Goal: Task Accomplishment & Management: Manage account settings

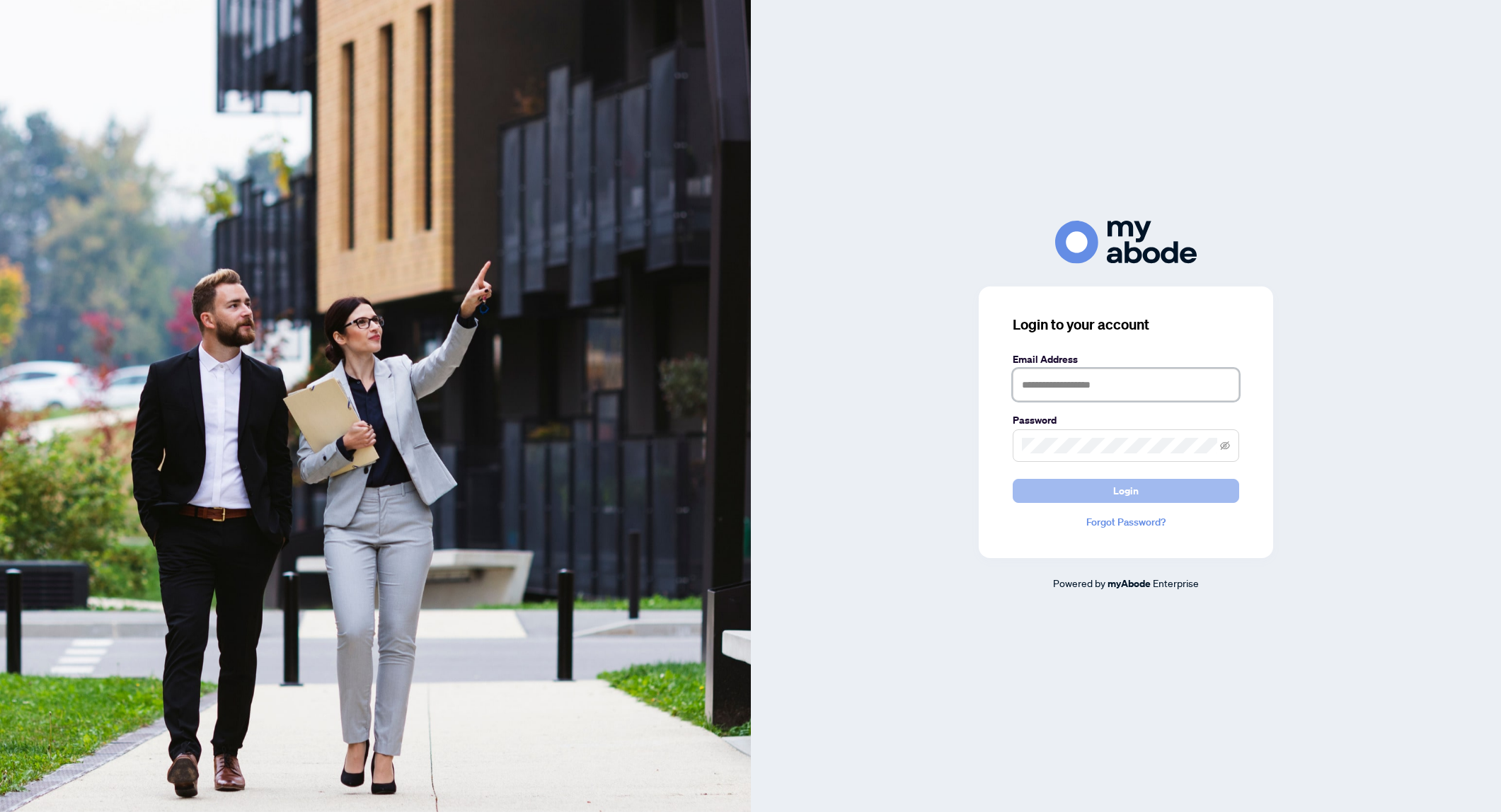
type input "**********"
click at [1058, 493] on button "Login" at bounding box center [1126, 491] width 227 height 24
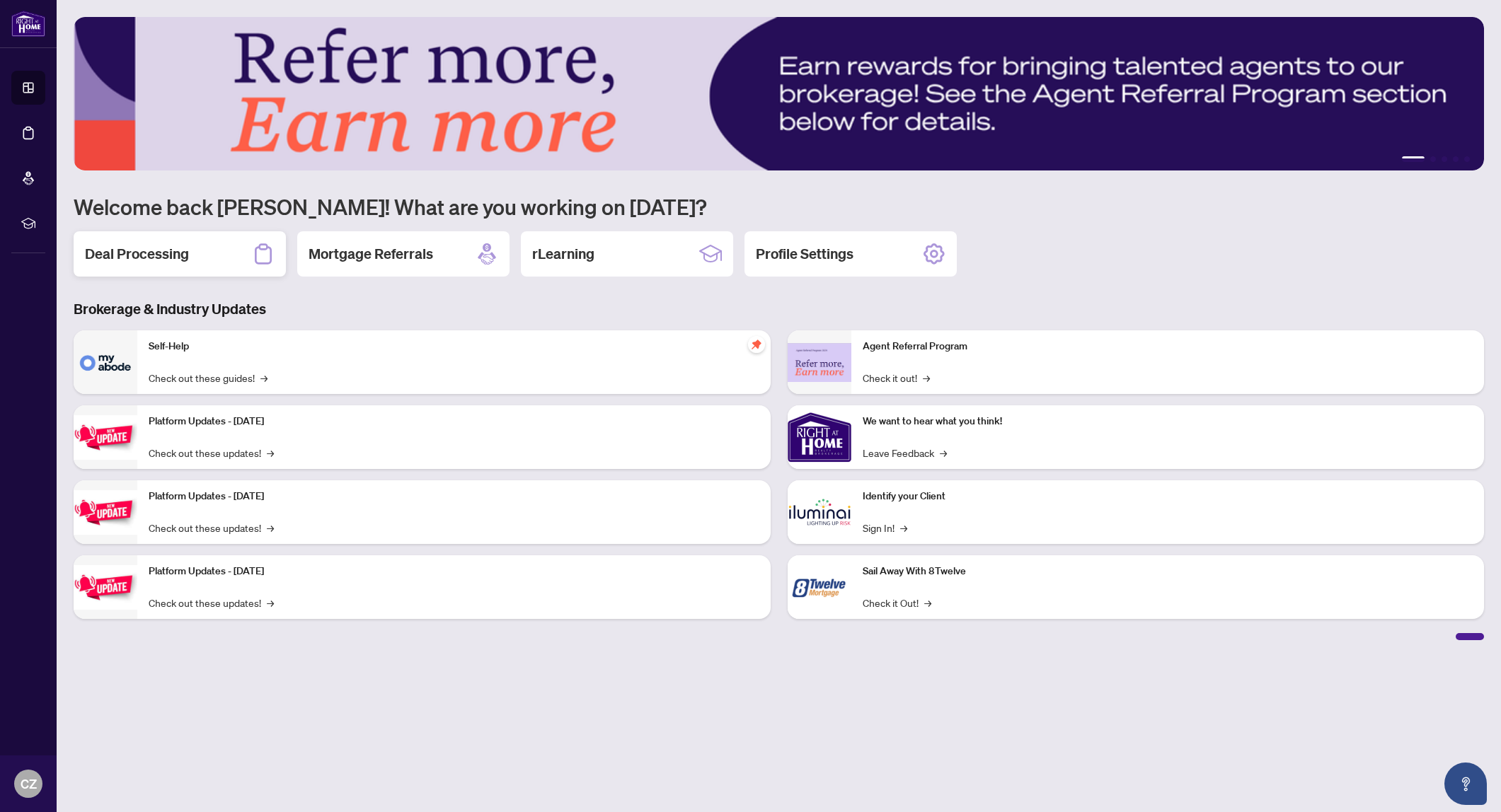
click at [150, 261] on h2 "Deal Processing" at bounding box center [137, 254] width 104 height 19
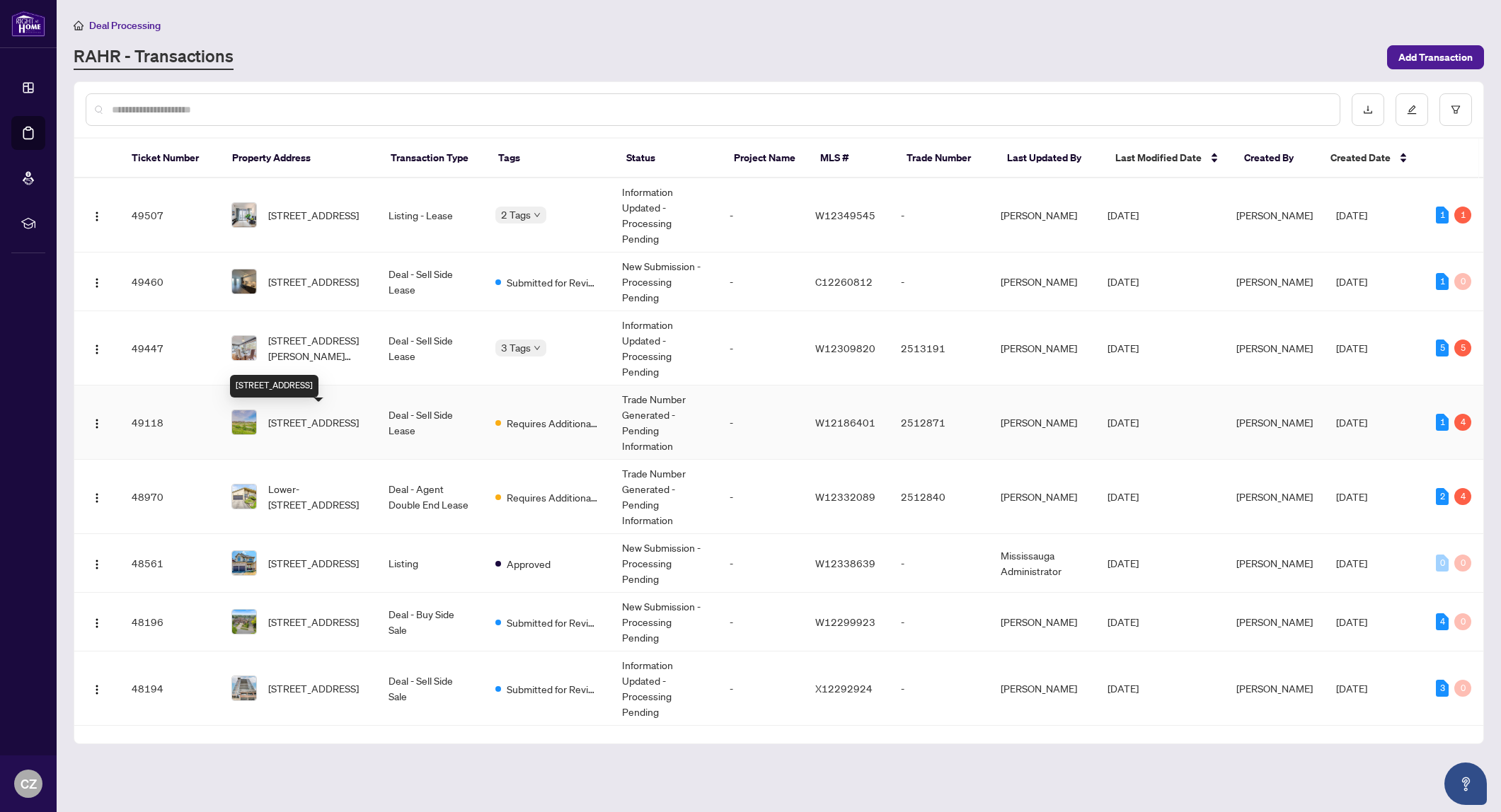
click at [312, 421] on span "[STREET_ADDRESS]" at bounding box center [314, 422] width 91 height 15
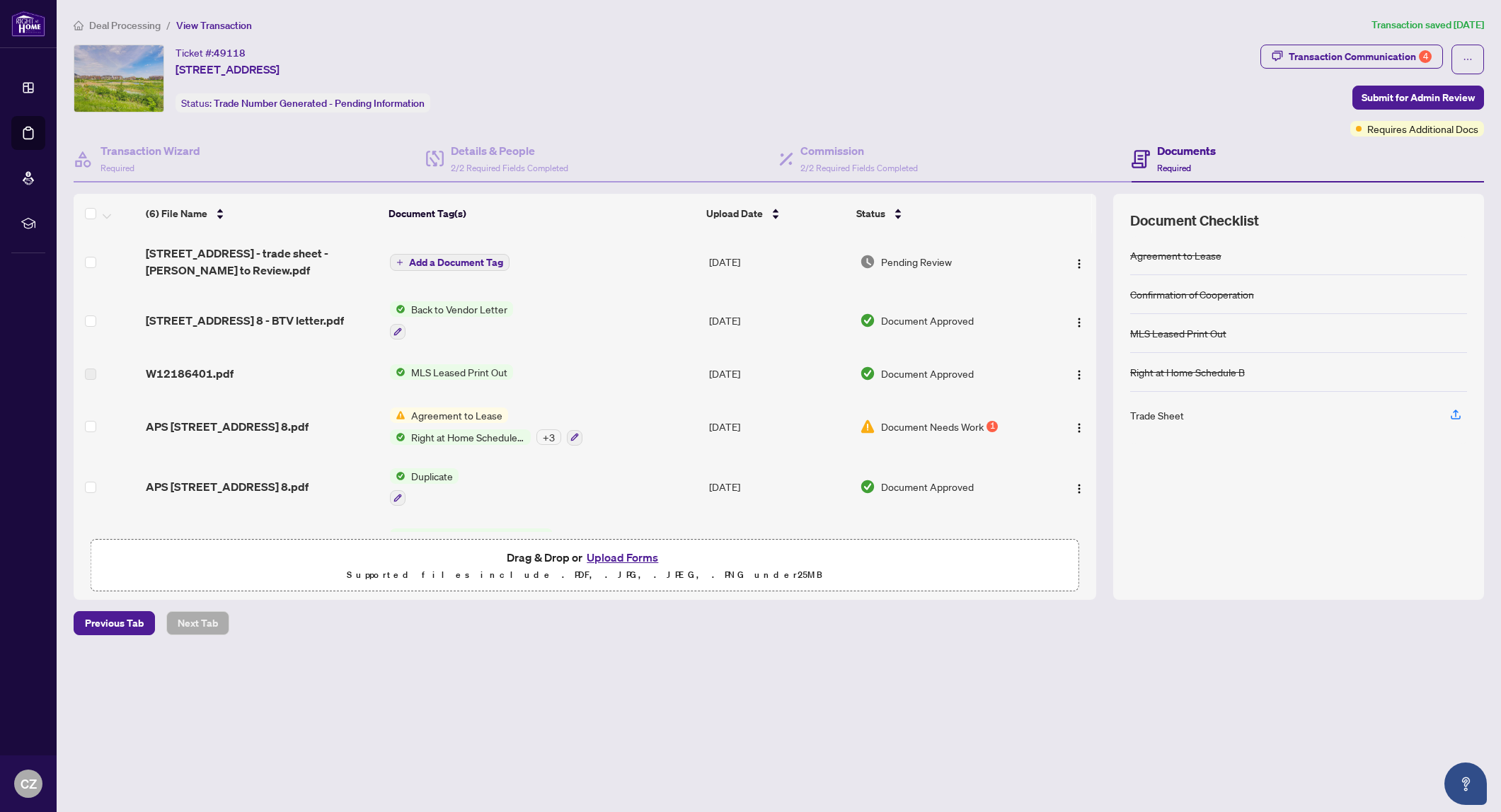
click at [625, 564] on button "Upload Forms" at bounding box center [622, 557] width 80 height 19
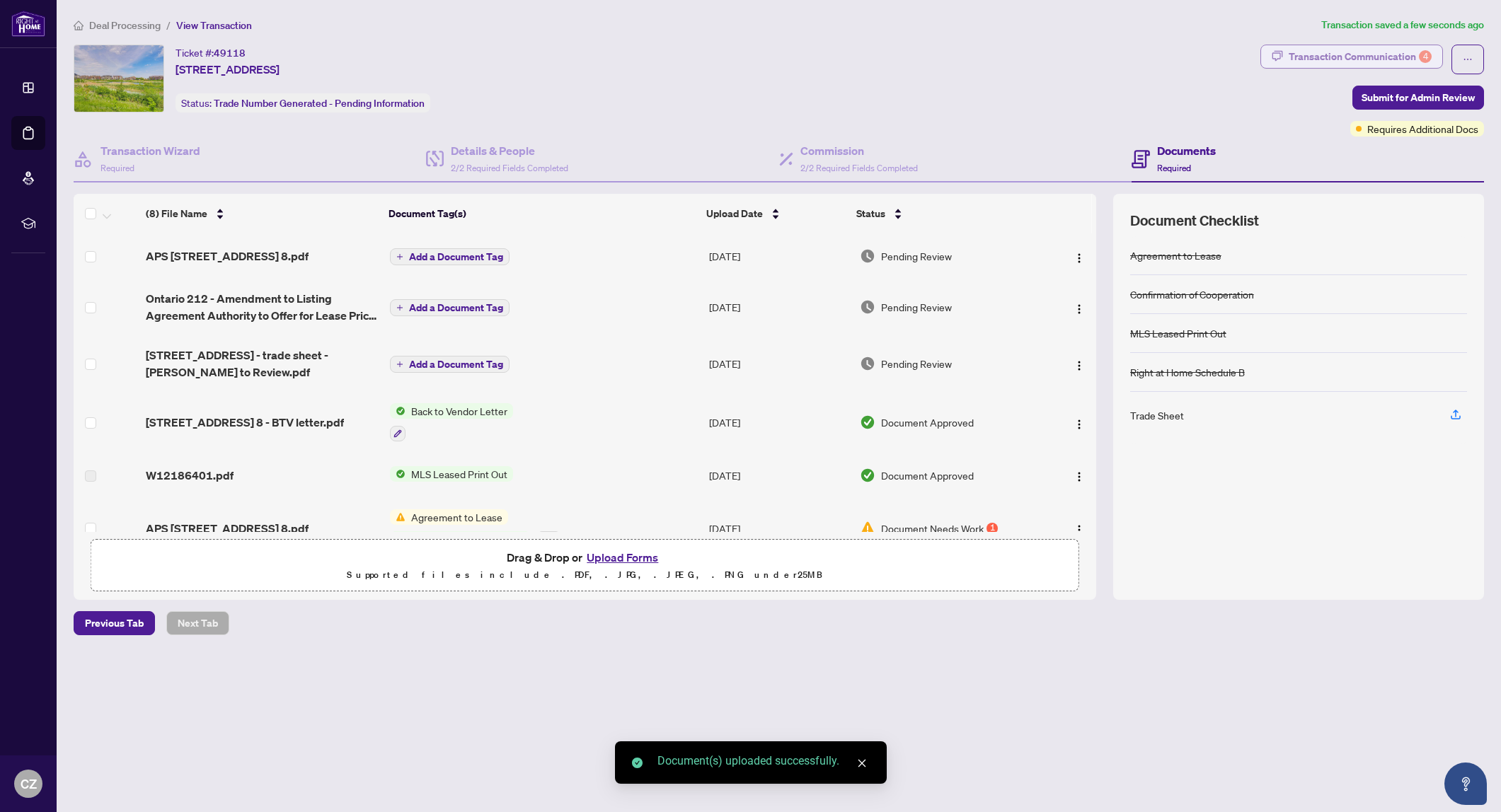
click at [1356, 52] on div "Transaction Communication 4" at bounding box center [1360, 57] width 143 height 23
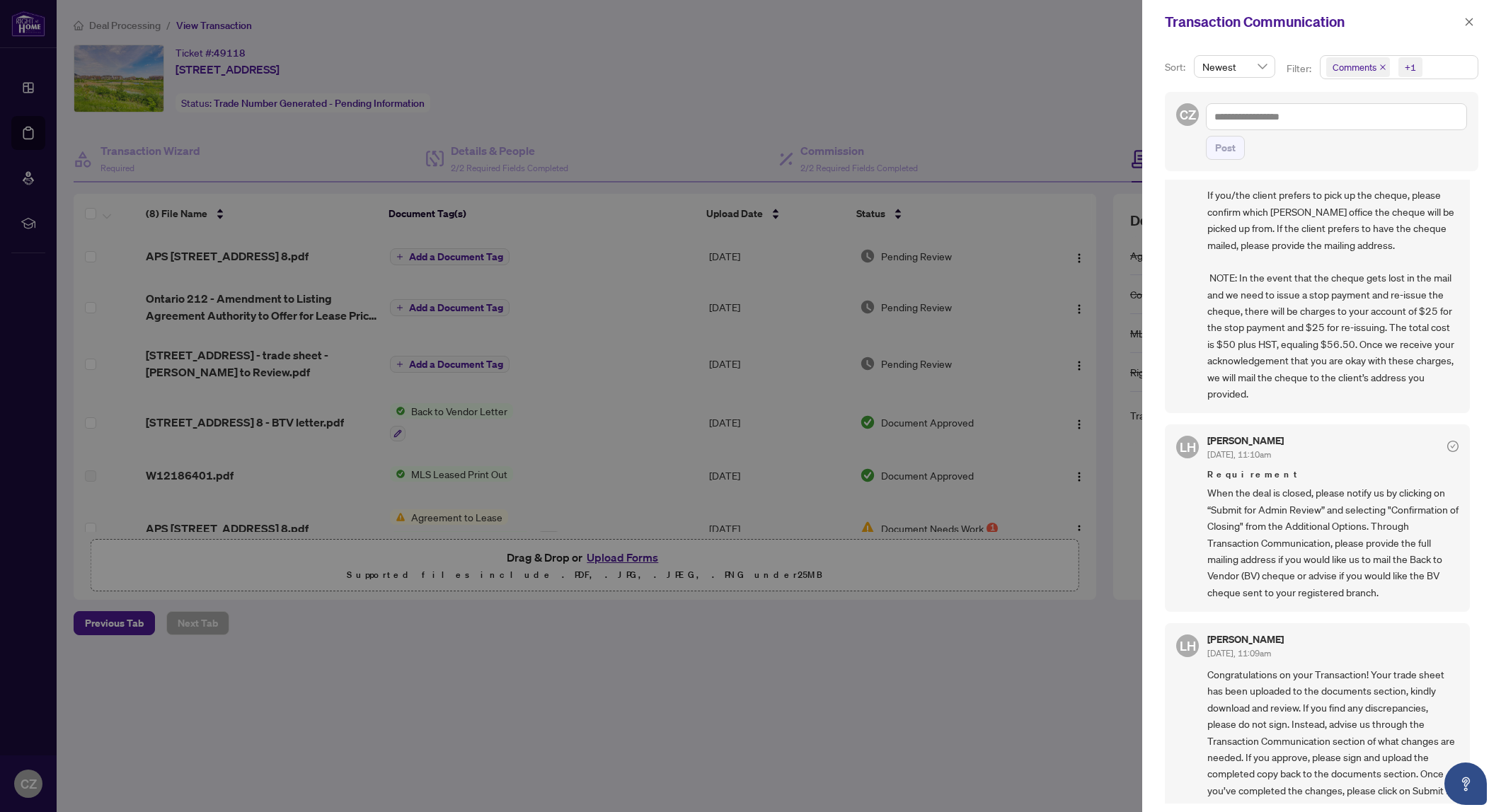
scroll to position [67, 0]
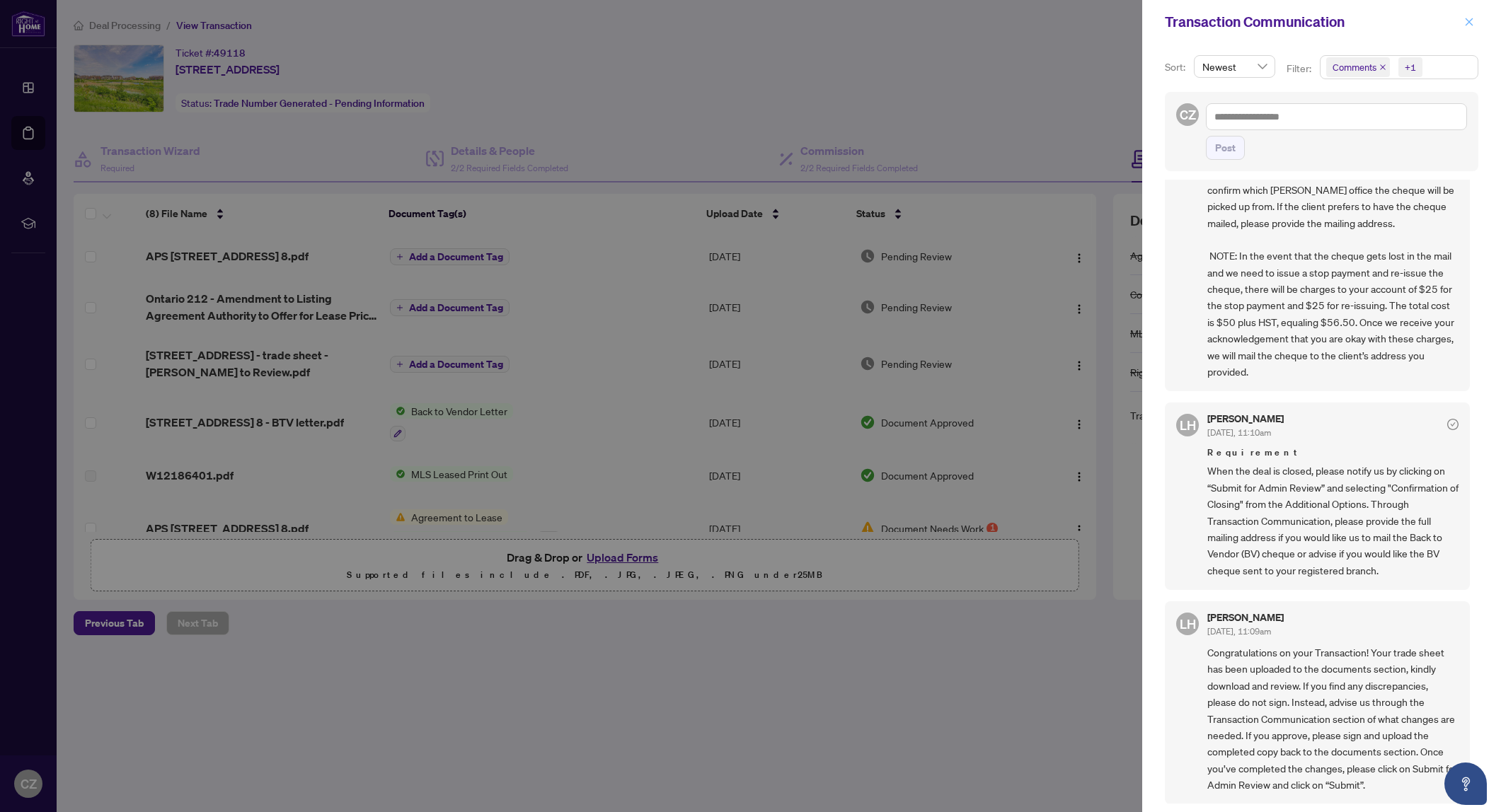
click at [1473, 20] on icon "close" at bounding box center [1469, 22] width 10 height 10
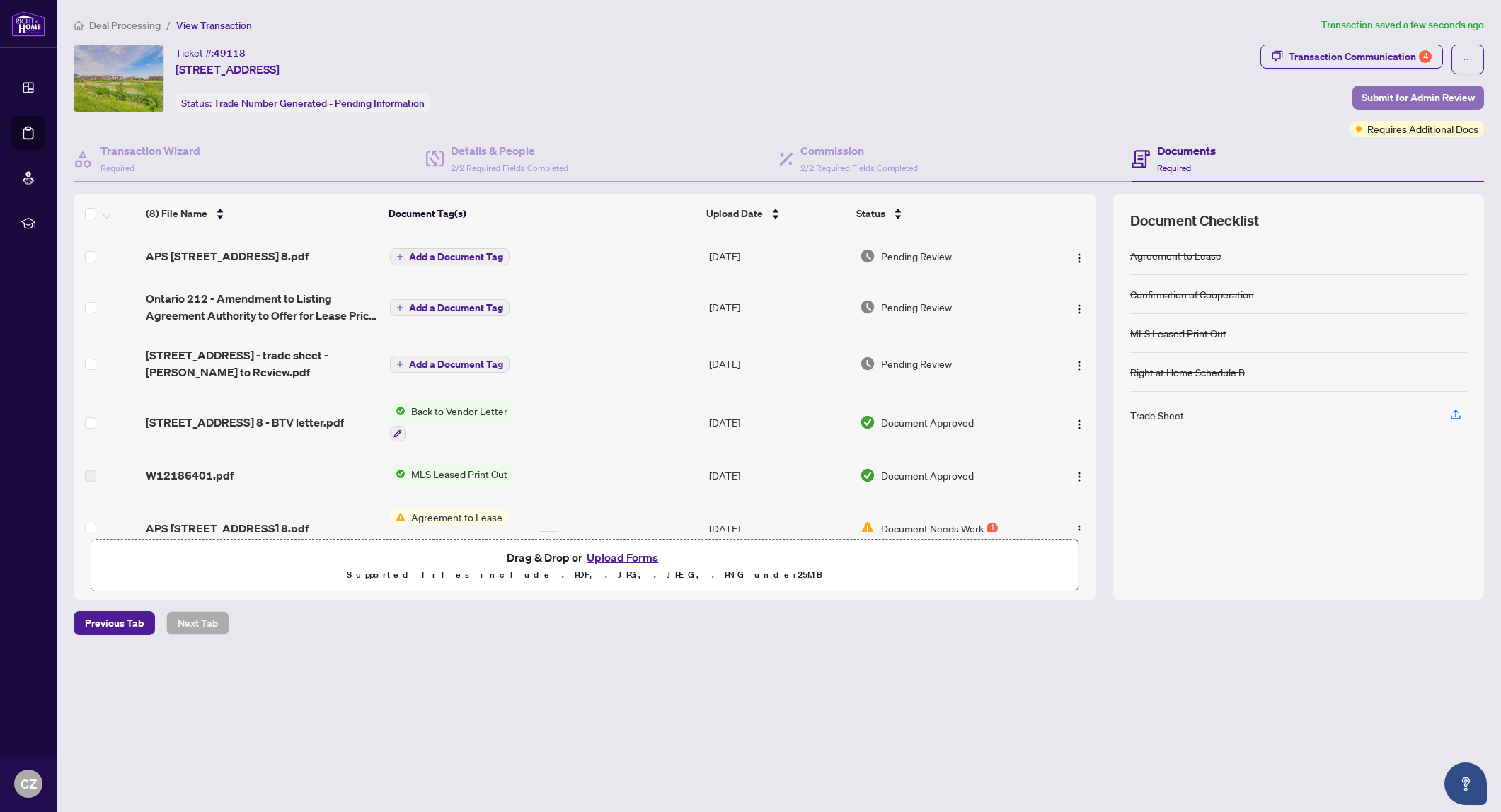
click at [1413, 95] on span "Submit for Admin Review" at bounding box center [1417, 97] width 113 height 23
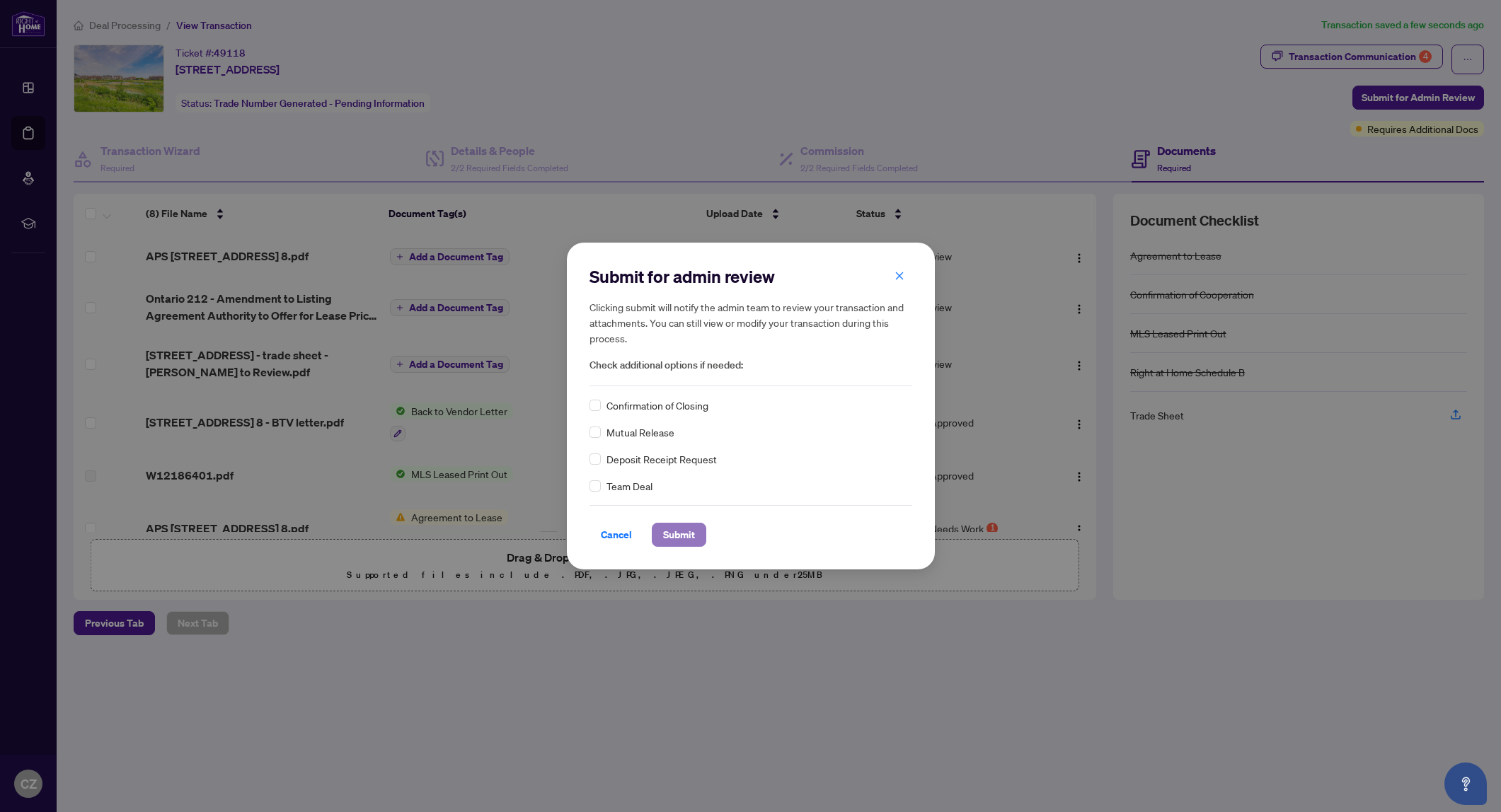
click at [673, 536] on span "Submit" at bounding box center [678, 535] width 32 height 23
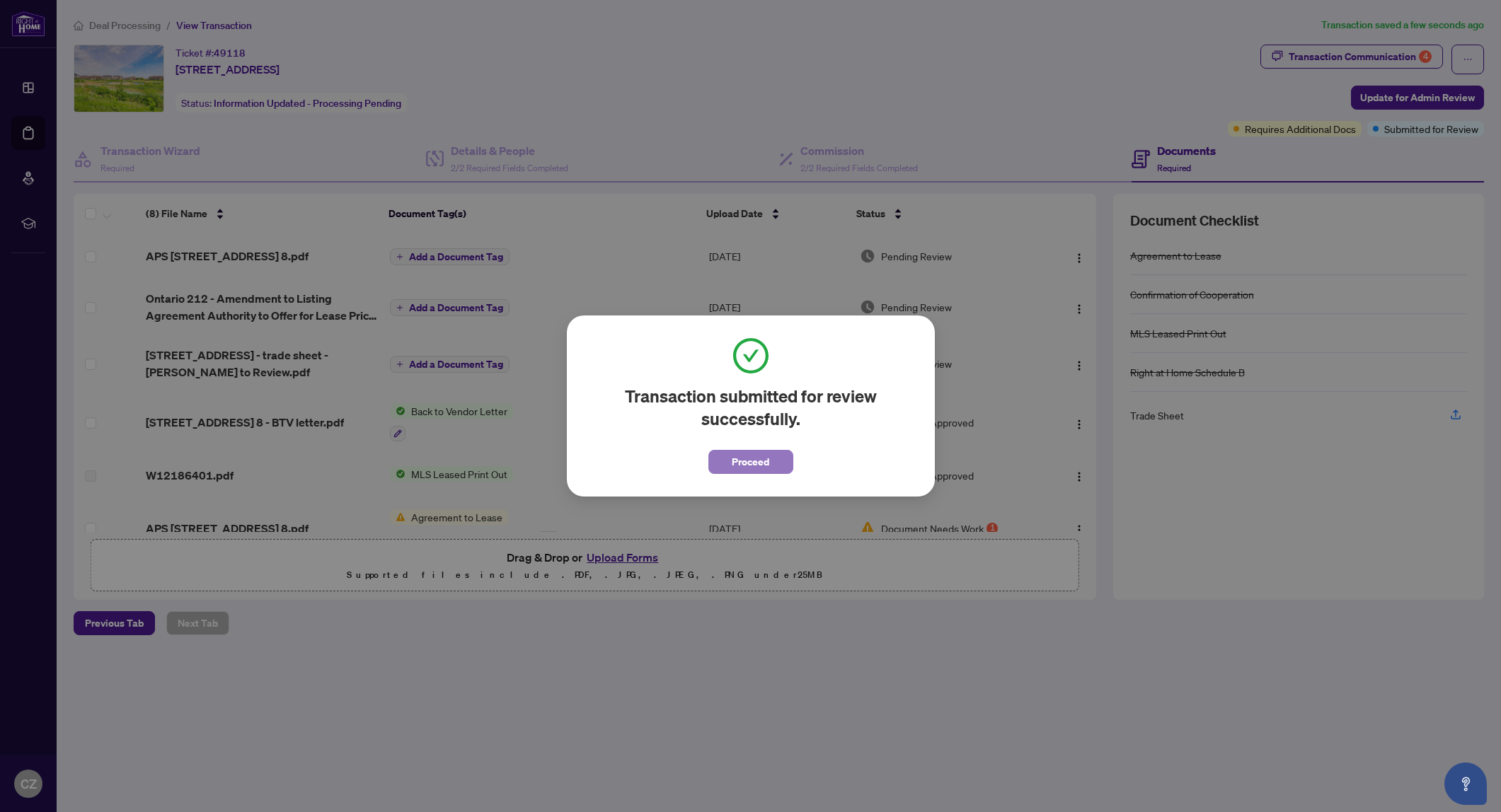
click at [754, 464] on span "Proceed" at bounding box center [750, 462] width 37 height 23
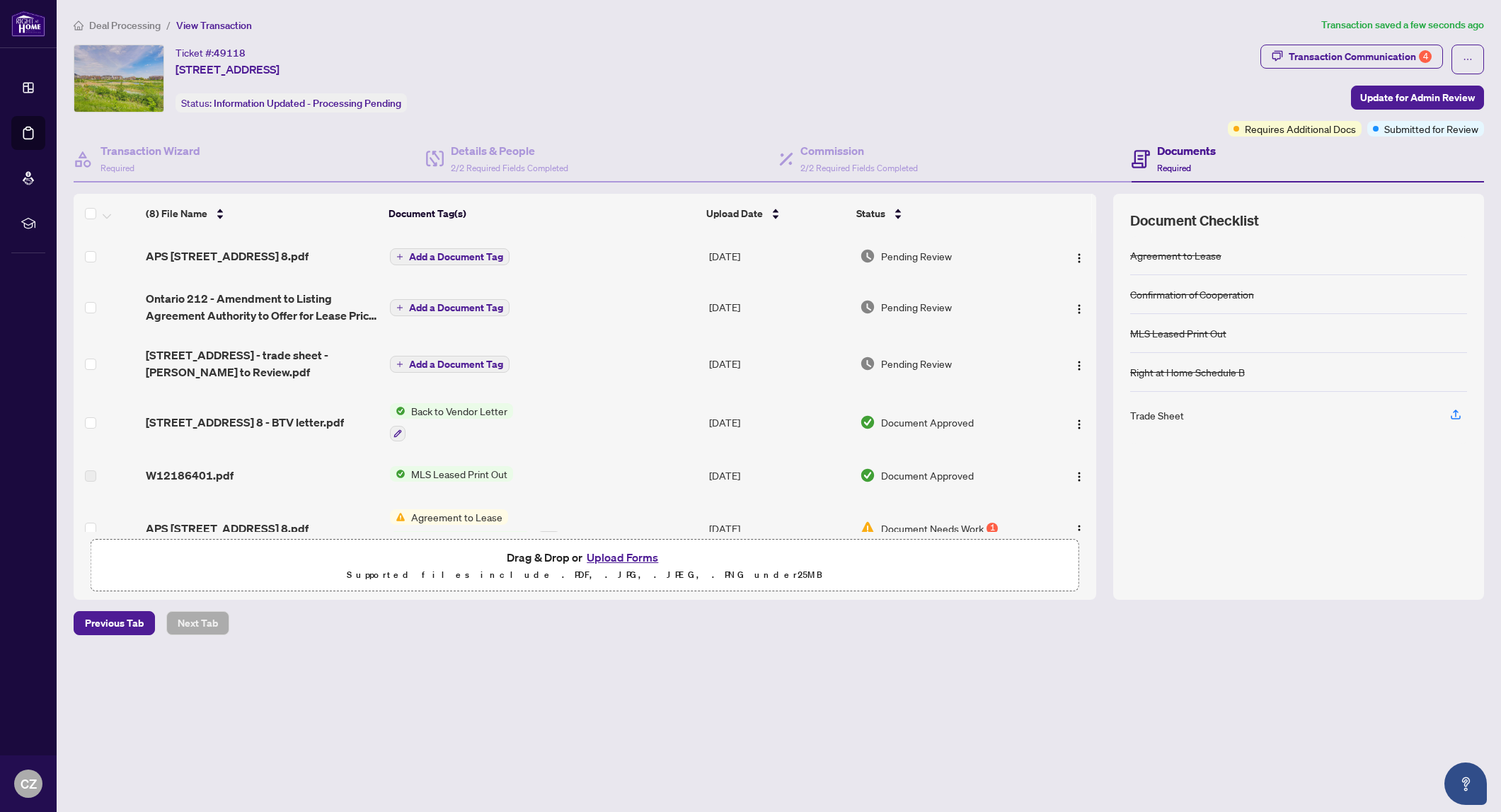
click at [139, 24] on span "Deal Processing" at bounding box center [125, 26] width 71 height 13
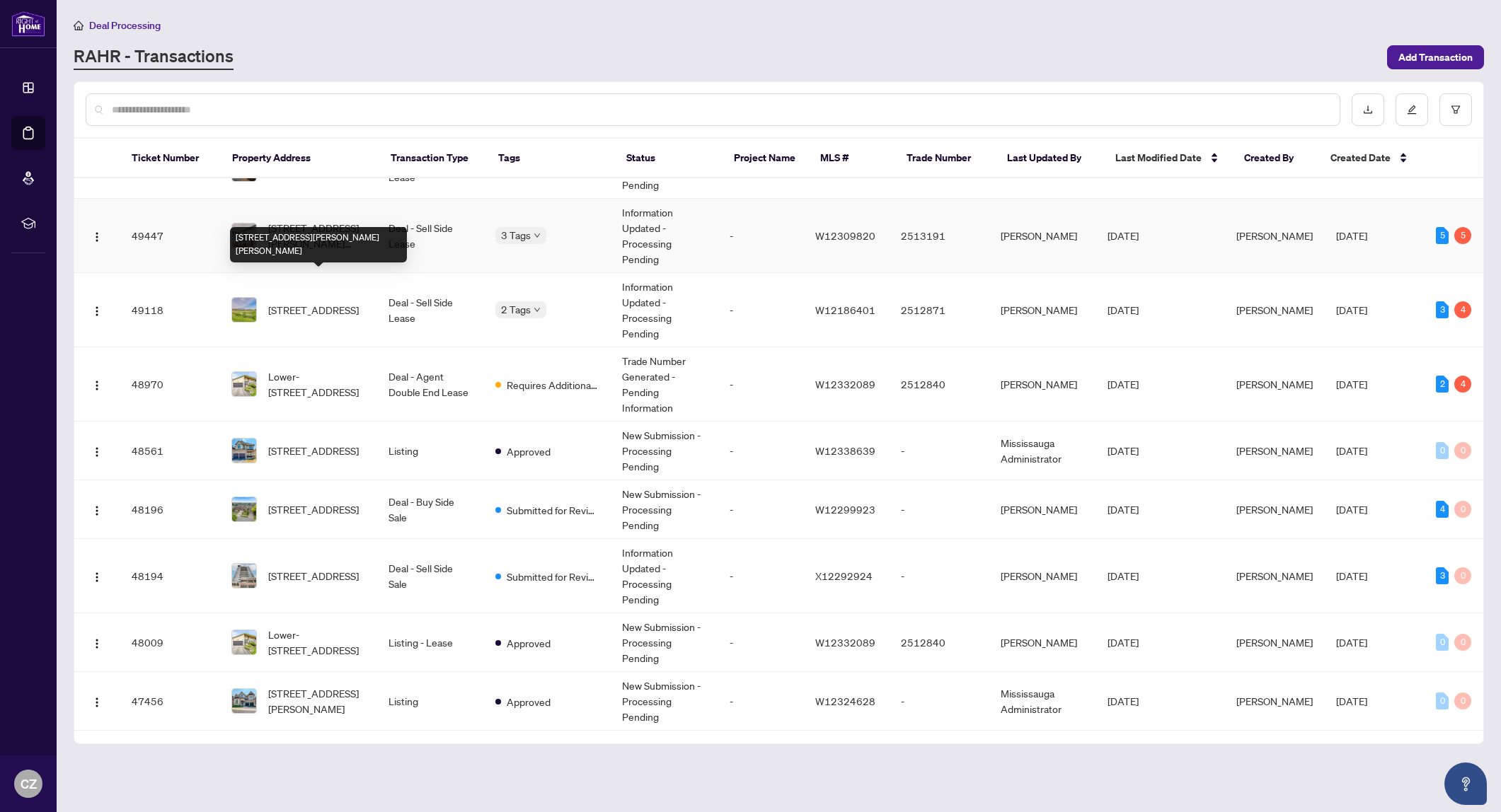
scroll to position [205, 0]
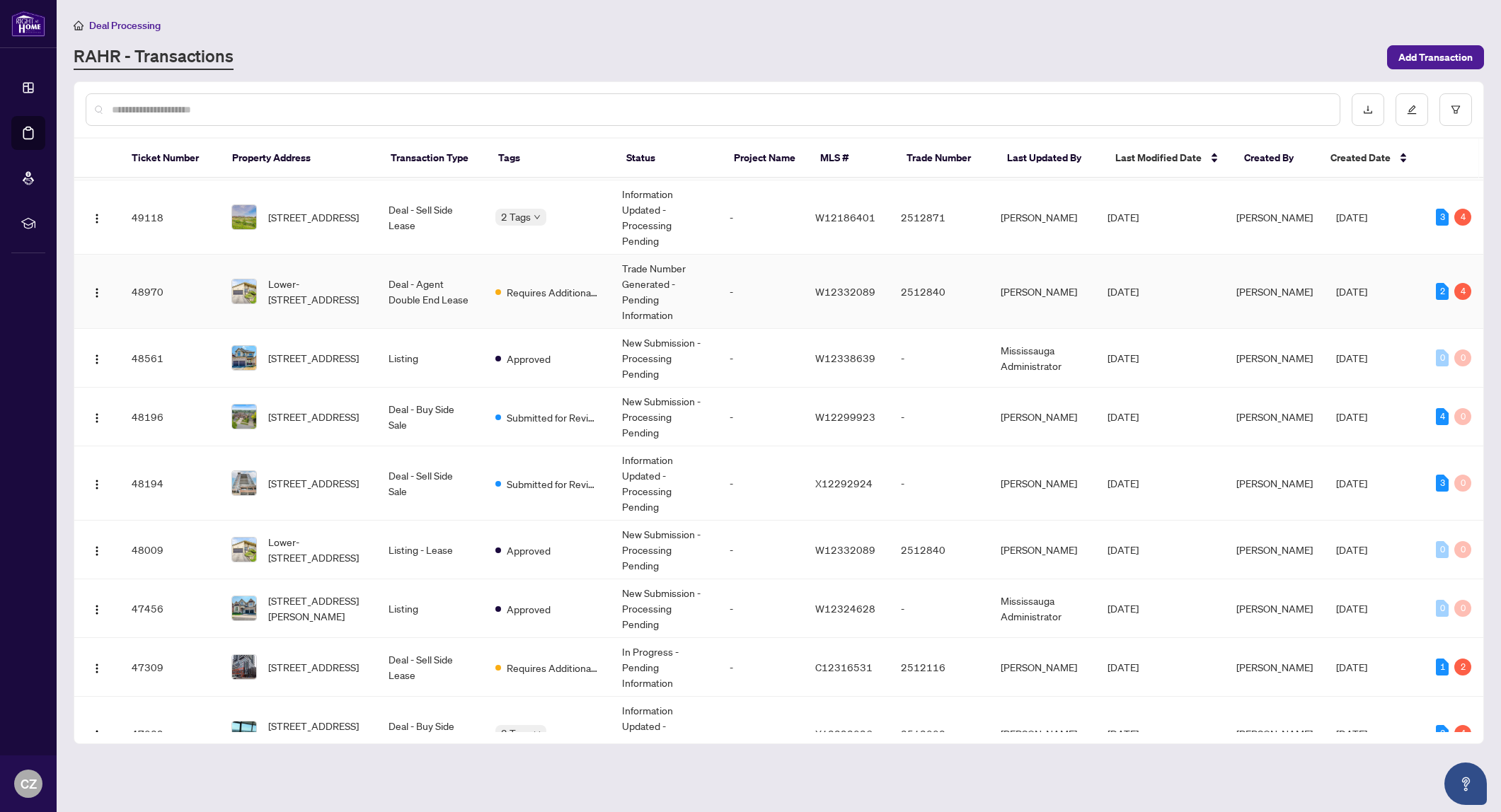
click at [327, 295] on span "Lower-[STREET_ADDRESS]" at bounding box center [317, 292] width 97 height 31
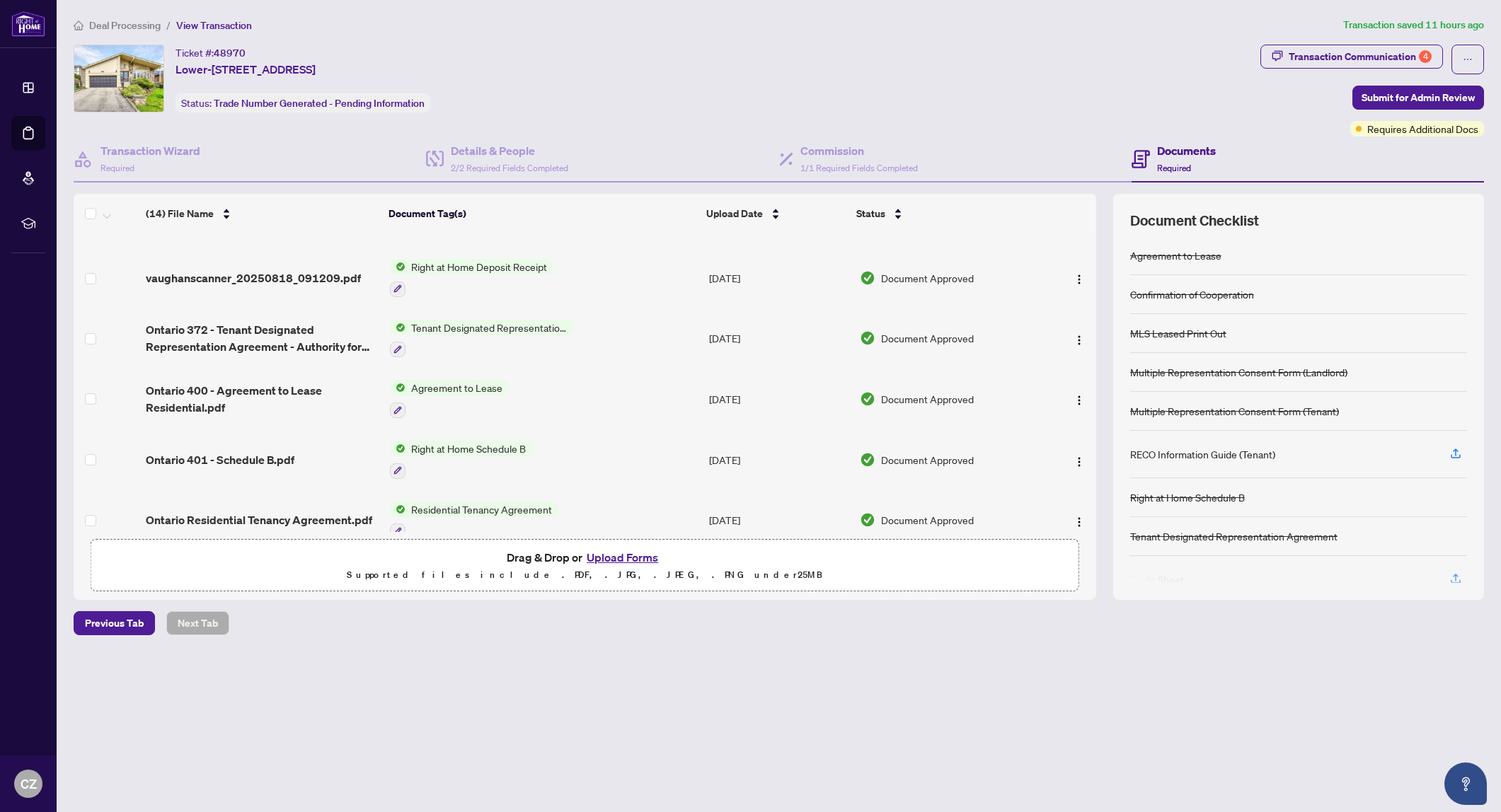
scroll to position [508, 0]
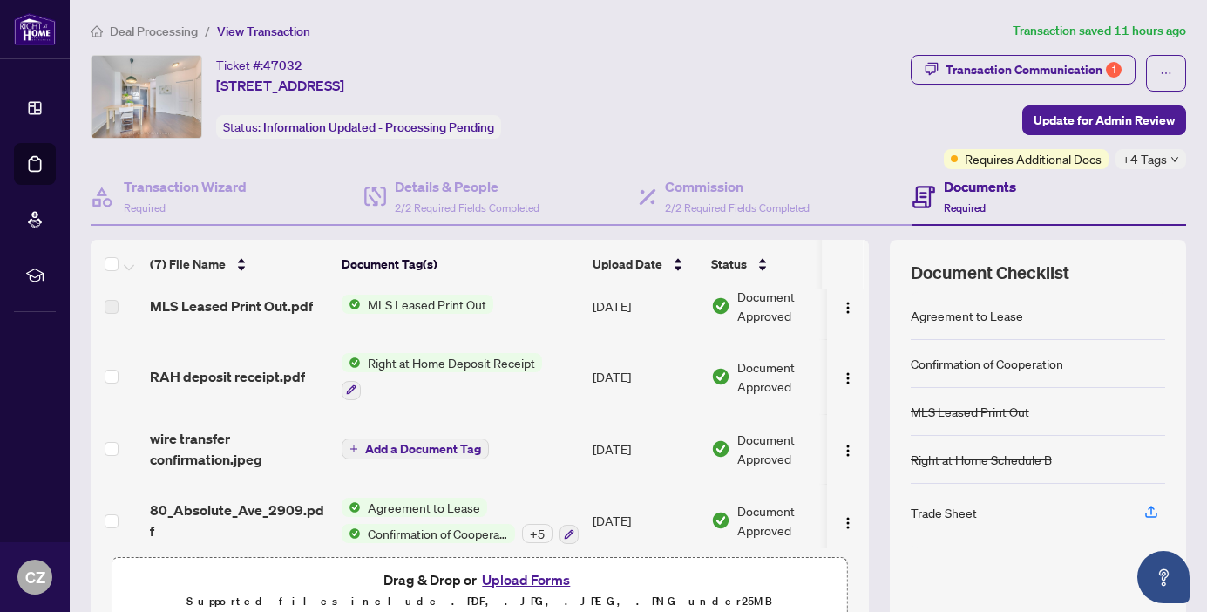
scroll to position [238, 0]
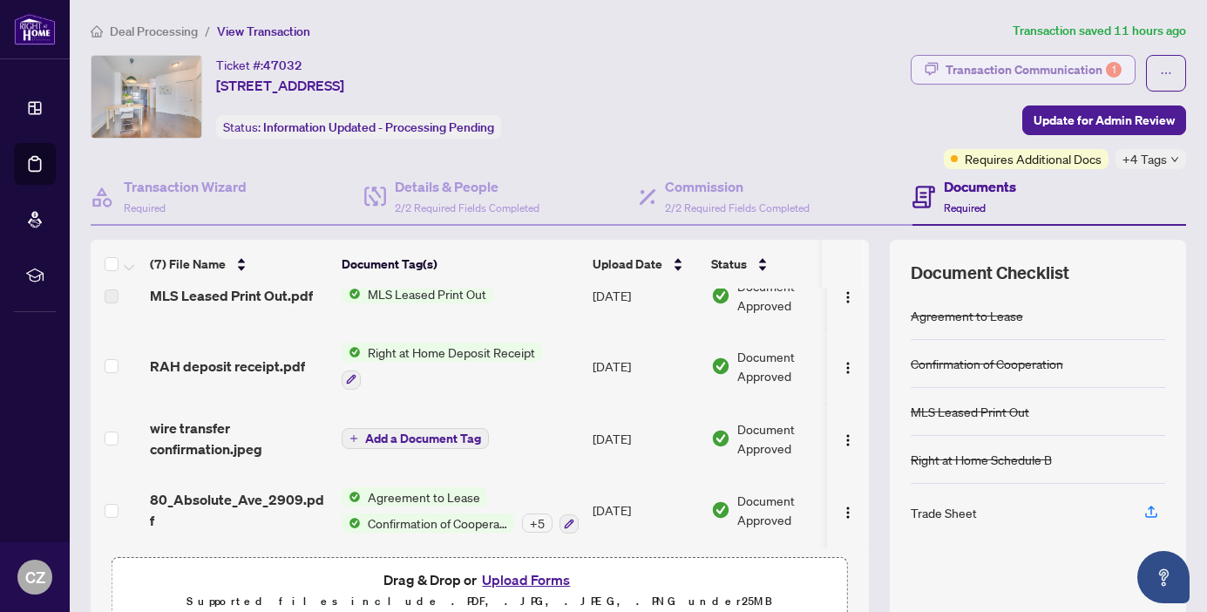
click at [989, 73] on div "Transaction Communication 1" at bounding box center [1033, 70] width 176 height 28
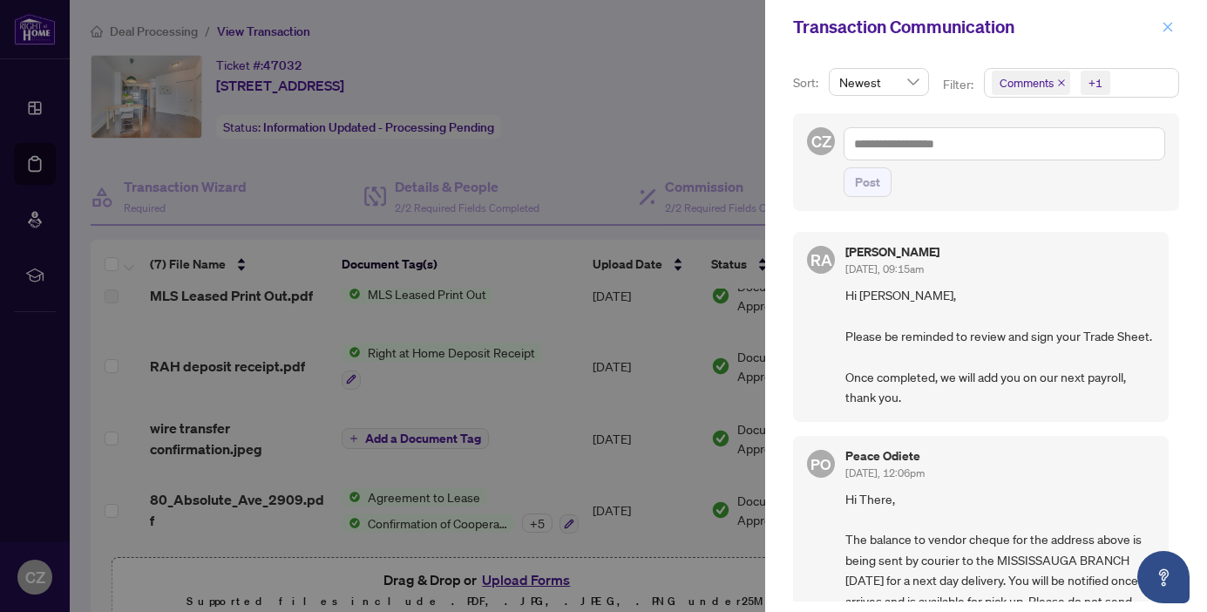
click at [1174, 24] on button "button" at bounding box center [1167, 27] width 23 height 21
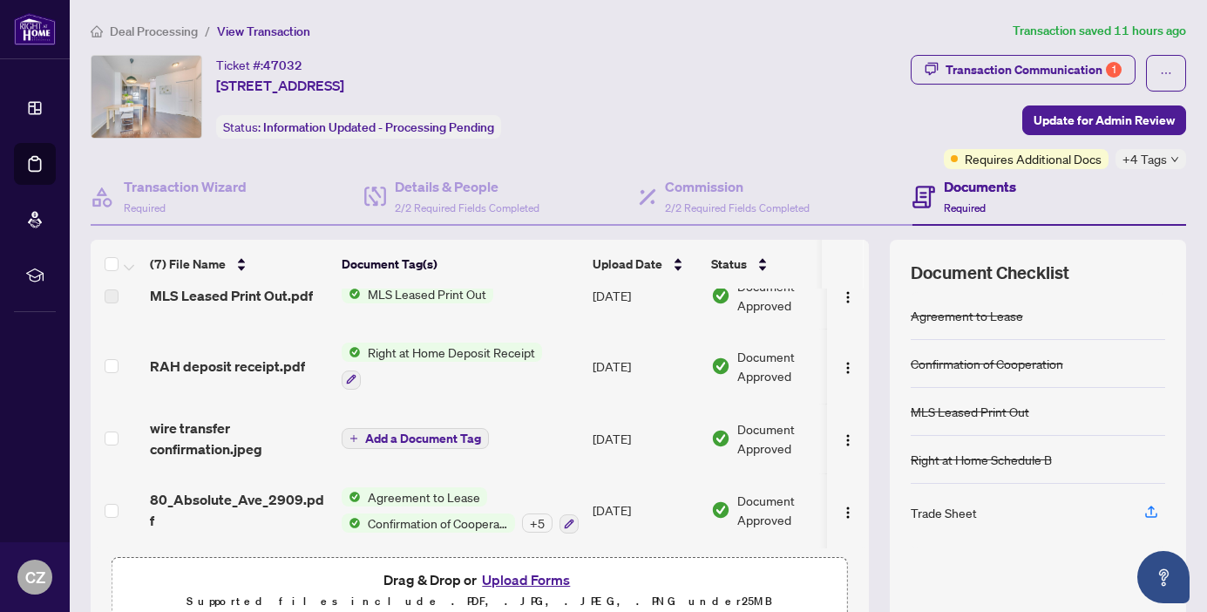
scroll to position [0, 0]
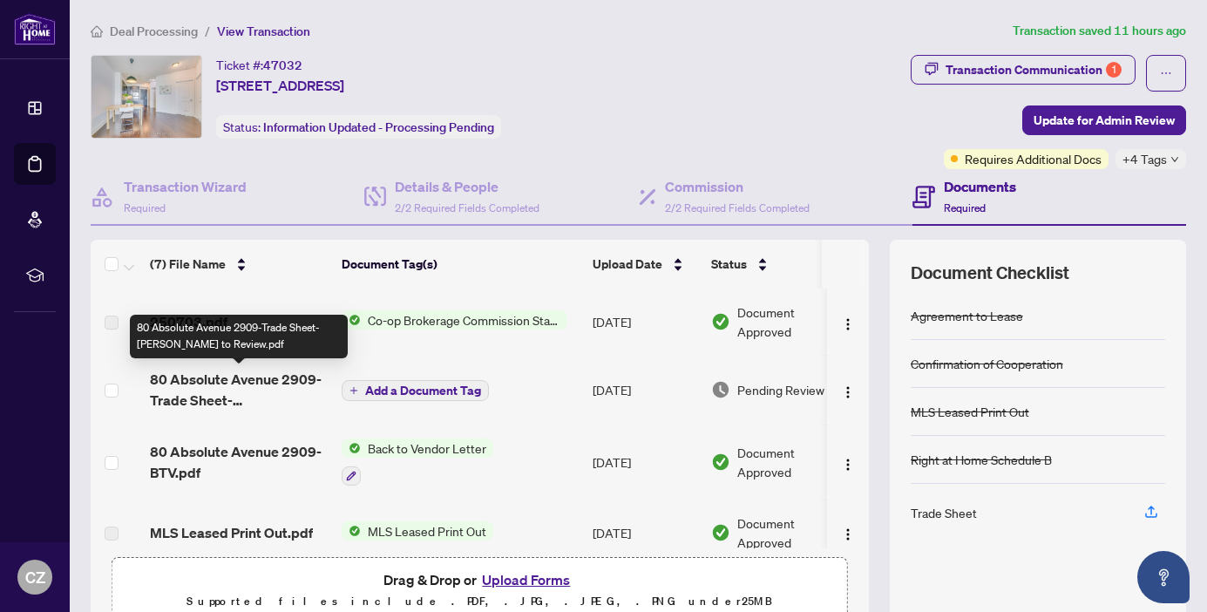
click at [236, 373] on span "80 Absolute Avenue 2909-Trade Sheet-[PERSON_NAME] to Review.pdf" at bounding box center [239, 390] width 178 height 42
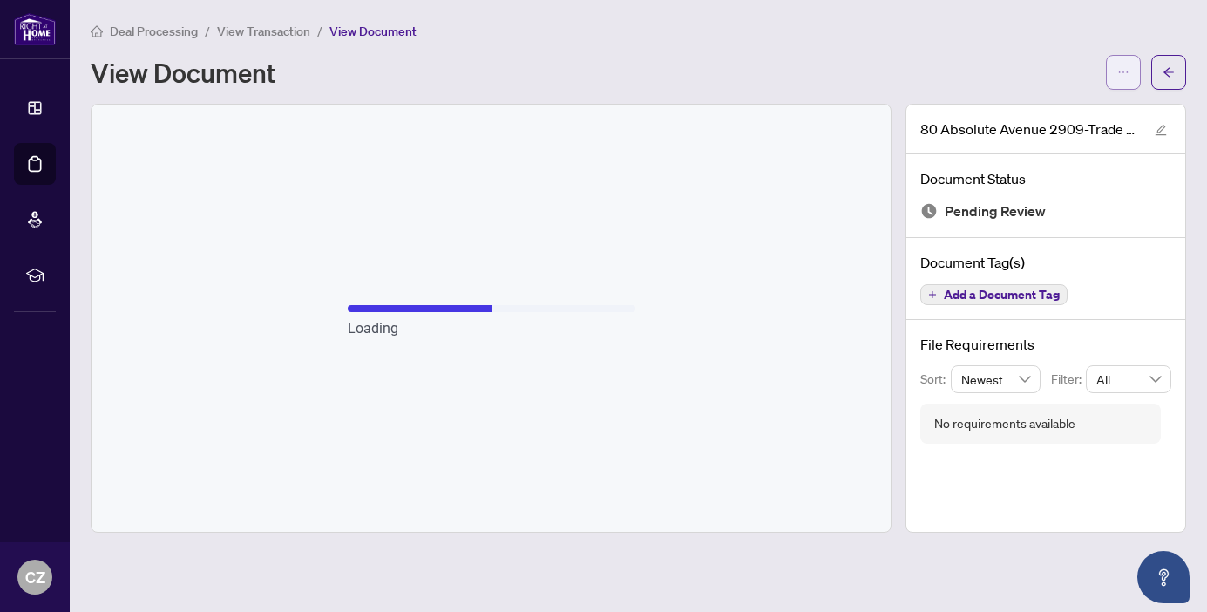
click at [1125, 73] on icon "ellipsis" at bounding box center [1123, 72] width 12 height 12
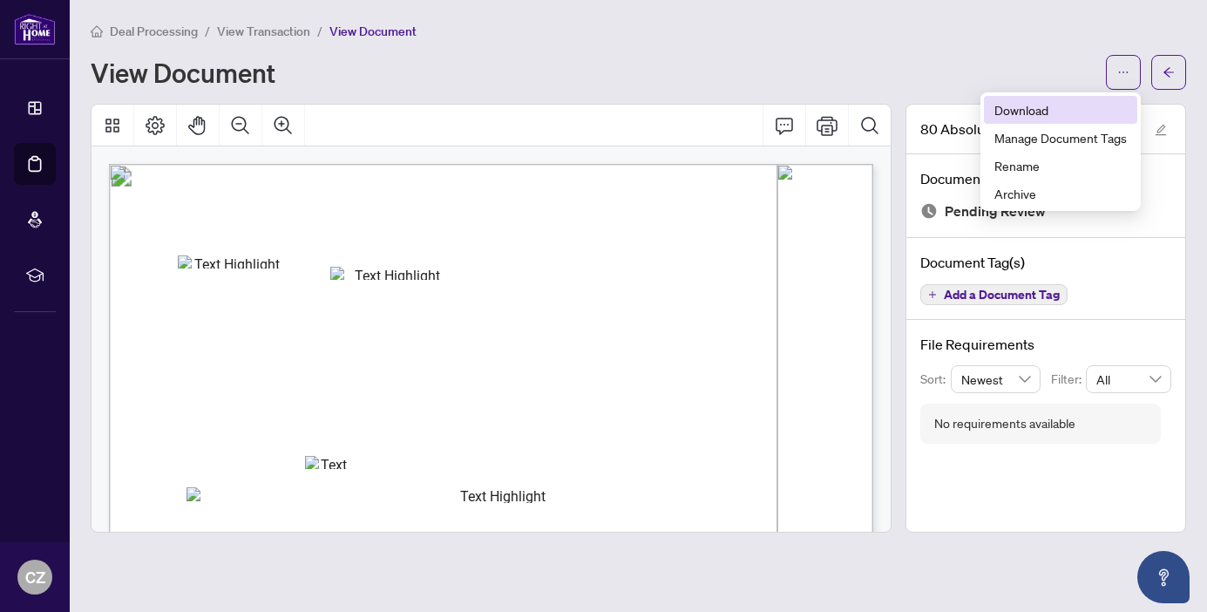
click at [1025, 112] on span "Download" at bounding box center [1060, 109] width 132 height 19
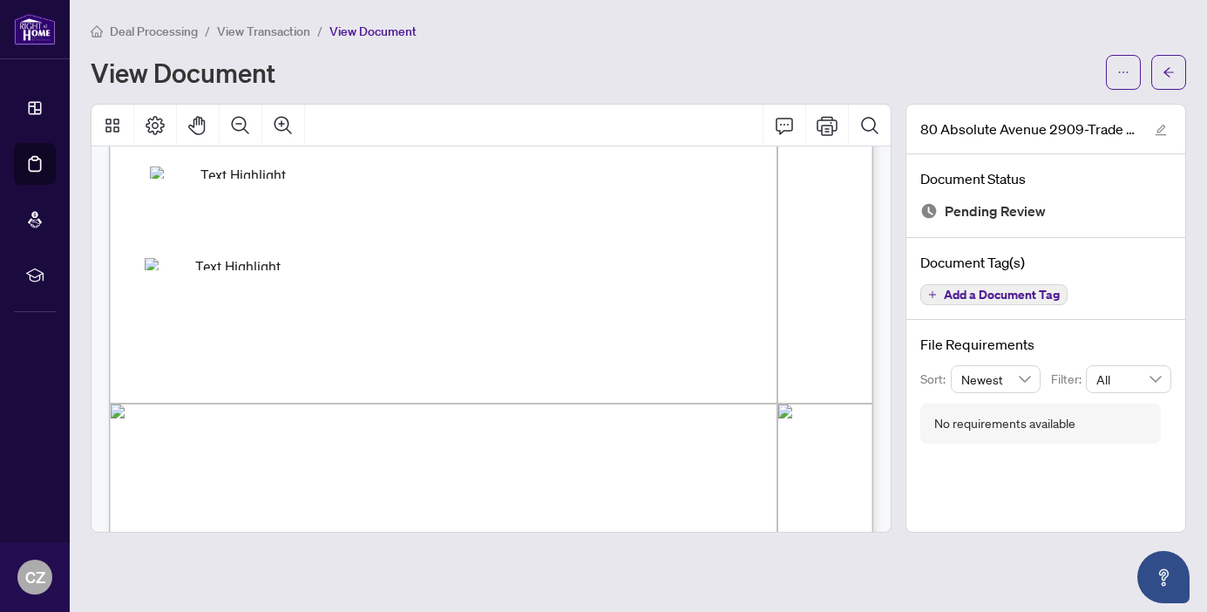
scroll to position [437, 0]
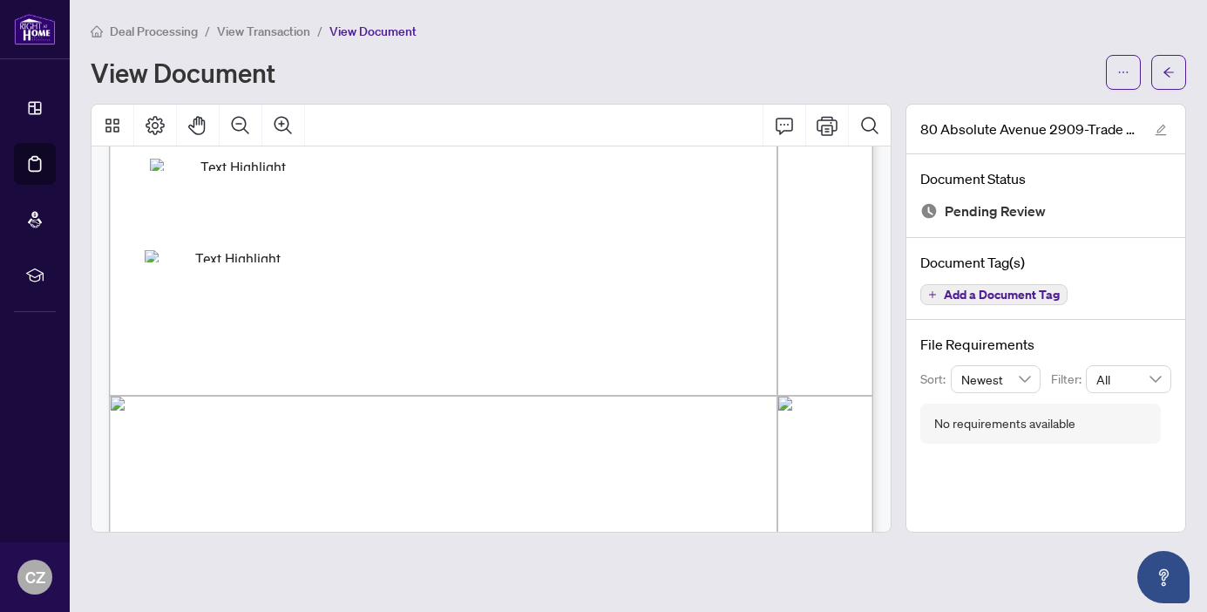
click at [248, 33] on span "View Transaction" at bounding box center [263, 32] width 93 height 16
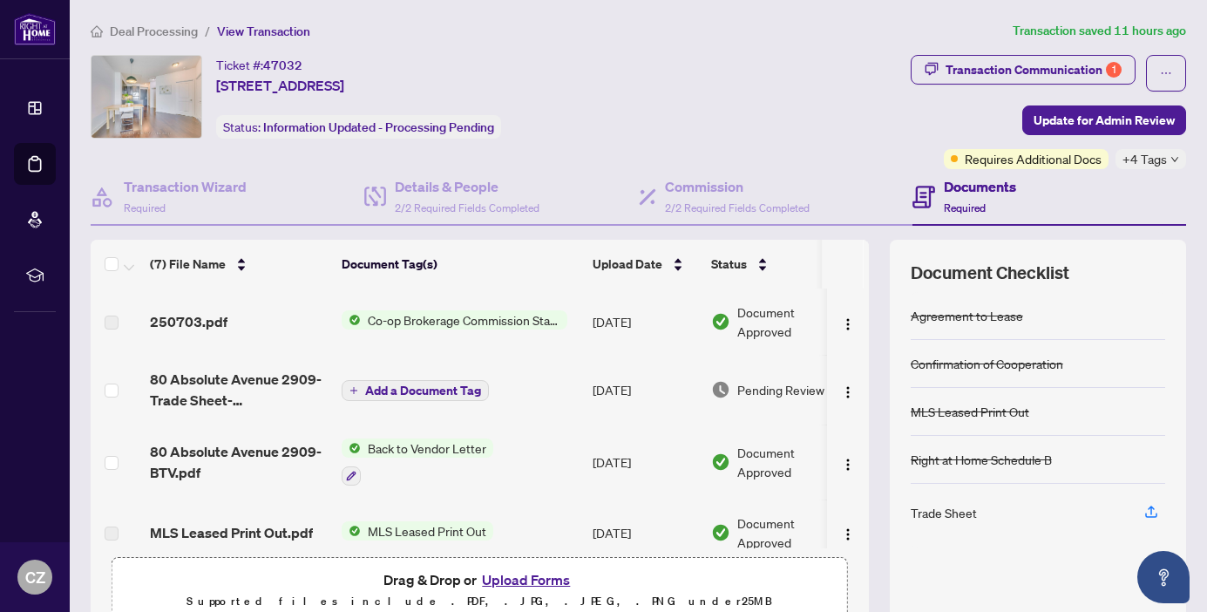
click at [538, 579] on button "Upload Forms" at bounding box center [526, 579] width 98 height 23
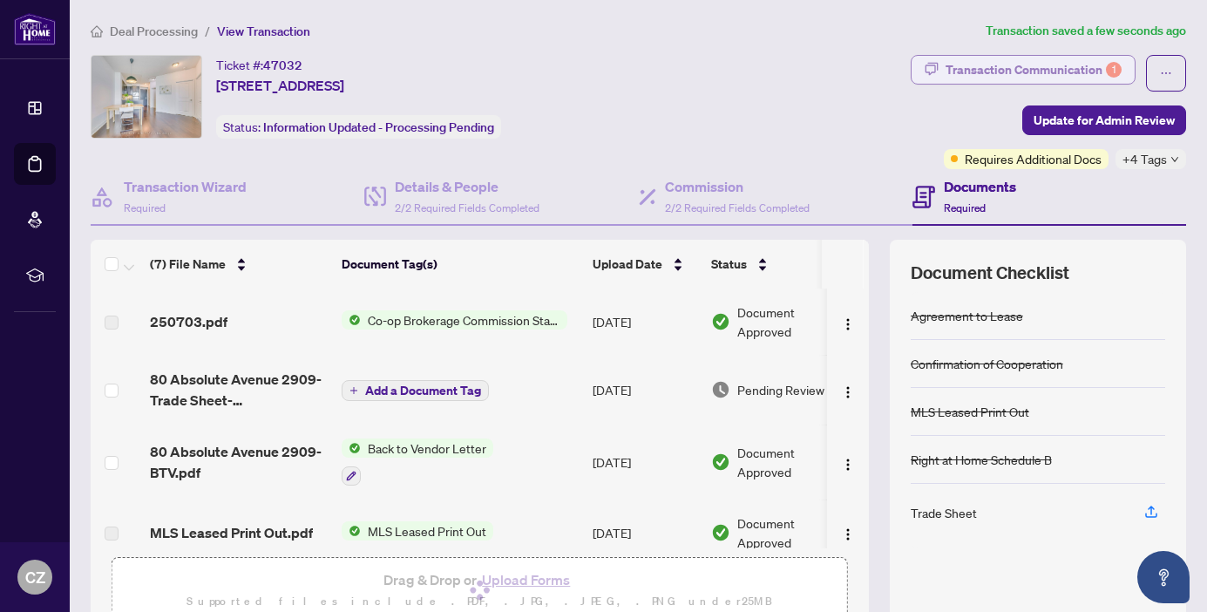
click at [1032, 71] on div "Transaction Communication 1" at bounding box center [1033, 70] width 176 height 28
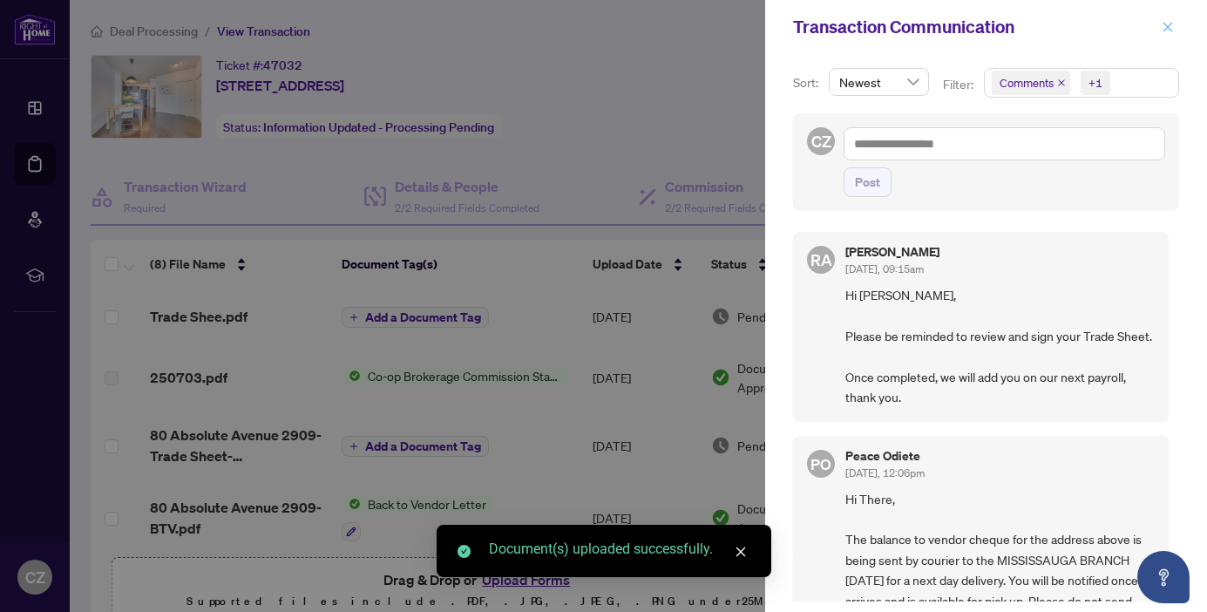
click at [1167, 28] on icon "close" at bounding box center [1167, 27] width 12 height 12
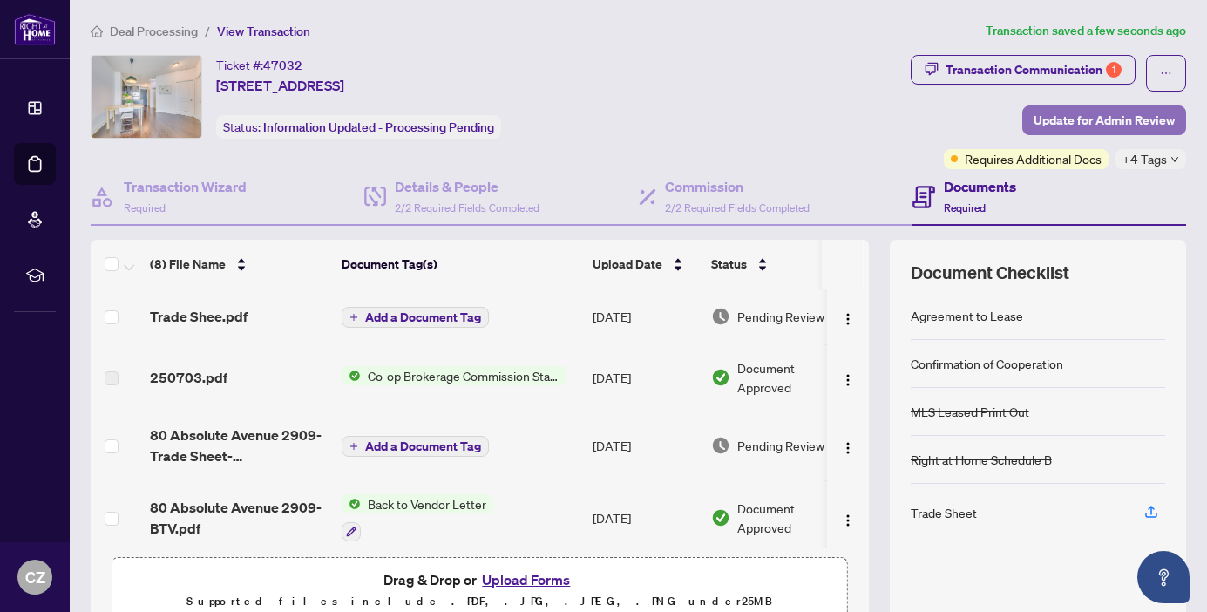
click at [1123, 122] on span "Update for Admin Review" at bounding box center [1103, 120] width 141 height 28
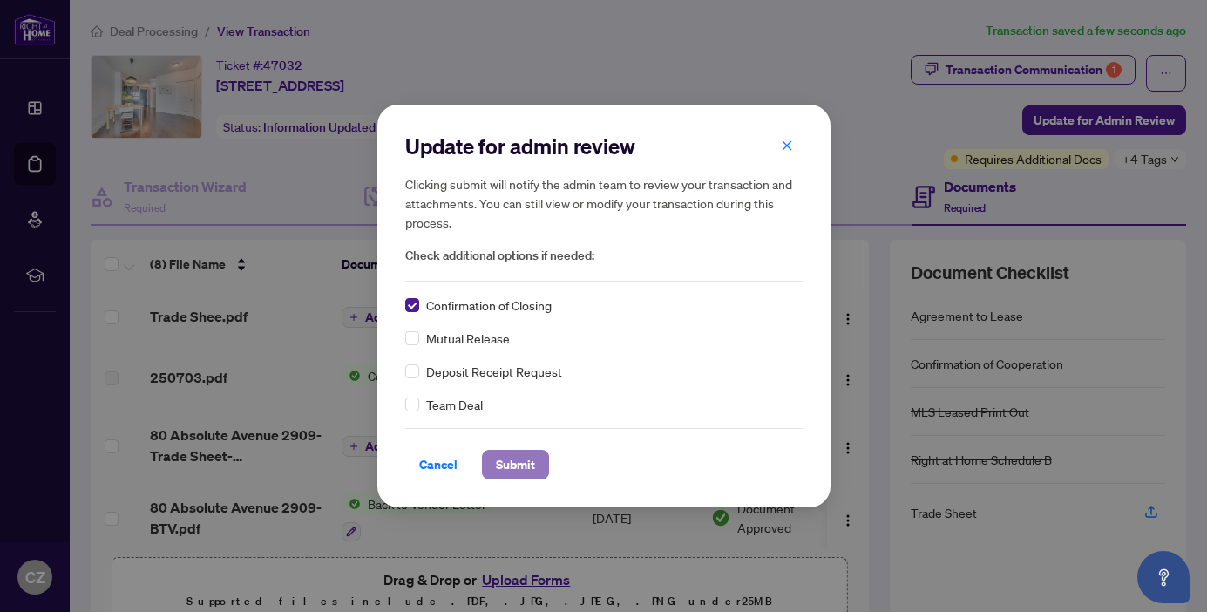
click at [519, 474] on span "Submit" at bounding box center [515, 464] width 39 height 28
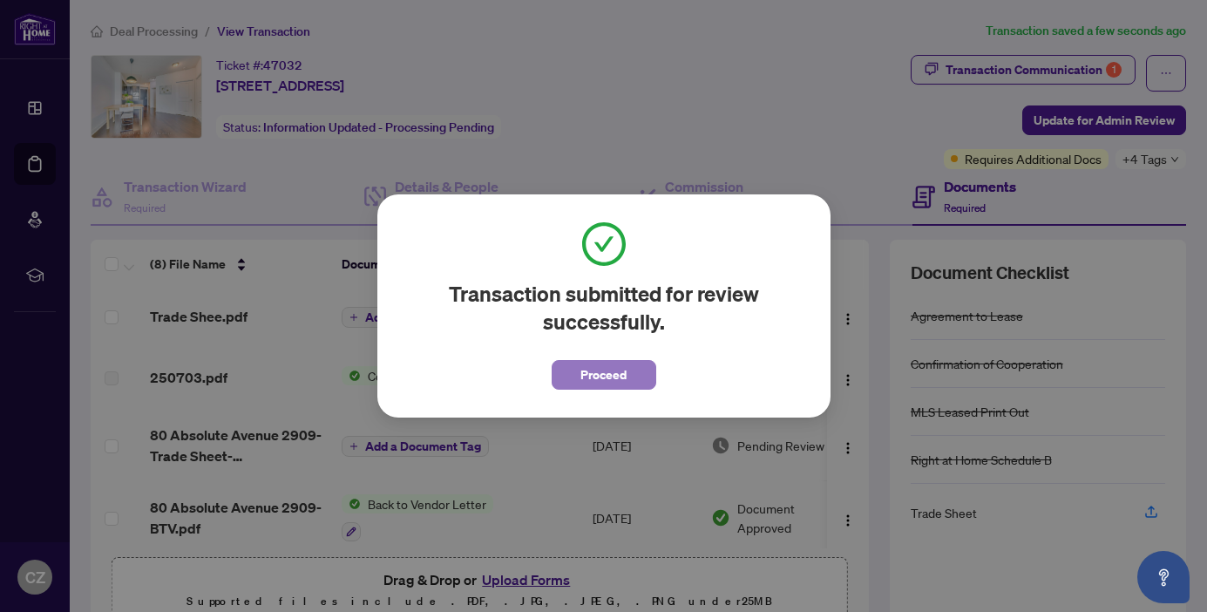
click at [597, 367] on span "Proceed" at bounding box center [603, 375] width 46 height 28
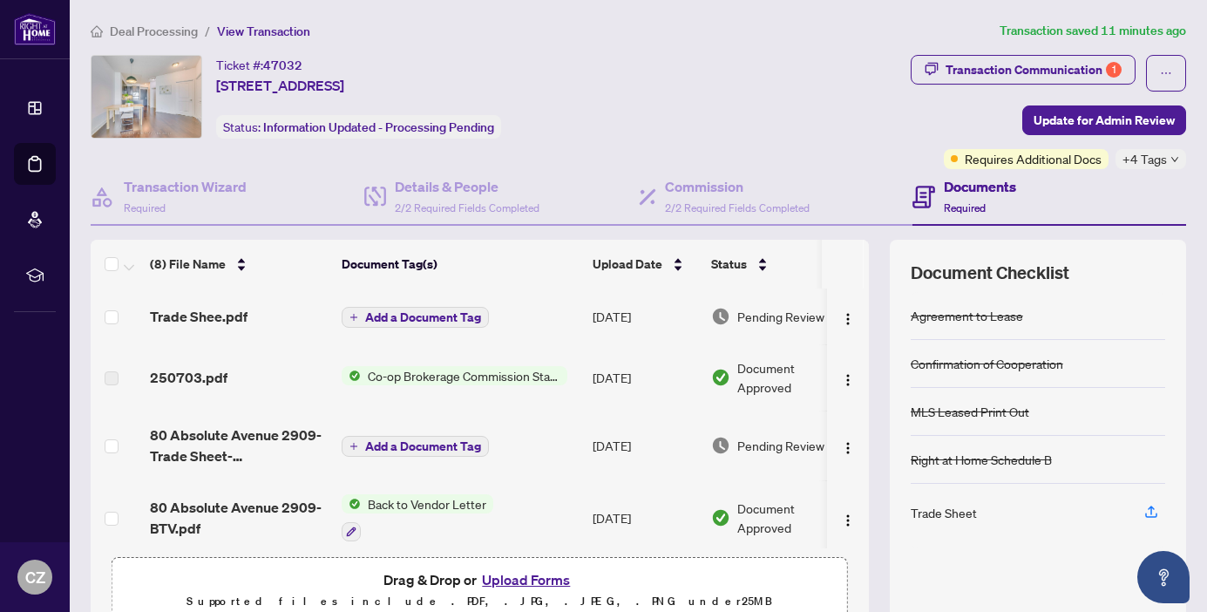
click at [169, 29] on span "Deal Processing" at bounding box center [154, 32] width 88 height 16
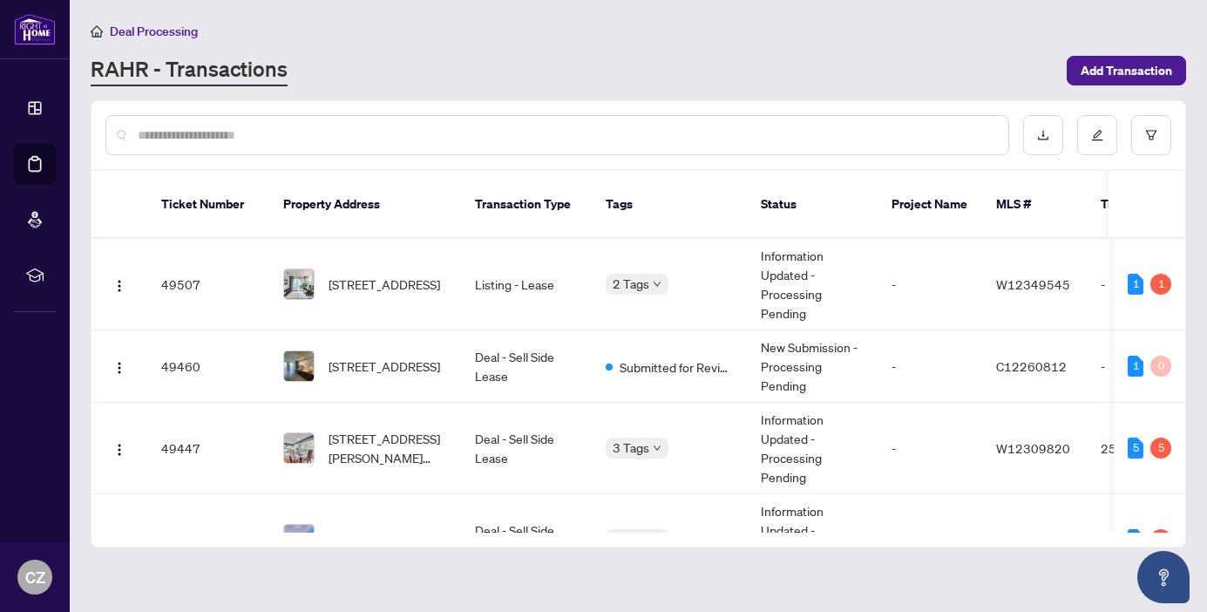
click at [146, 33] on span "Deal Processing" at bounding box center [154, 32] width 88 height 16
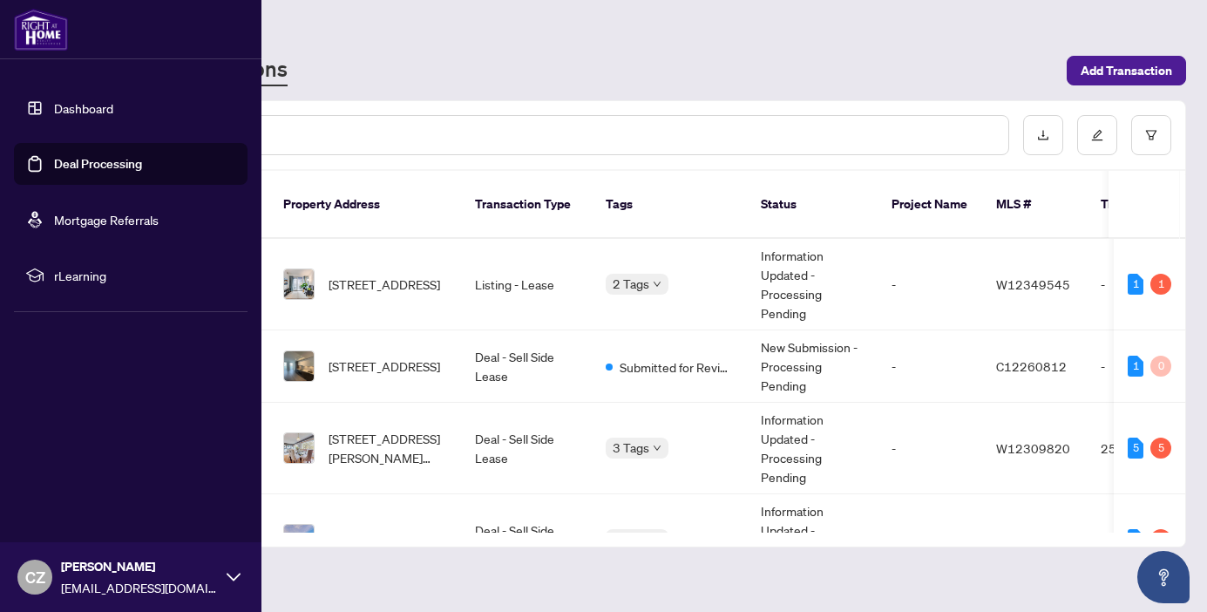
click at [80, 110] on link "Dashboard" at bounding box center [83, 108] width 59 height 16
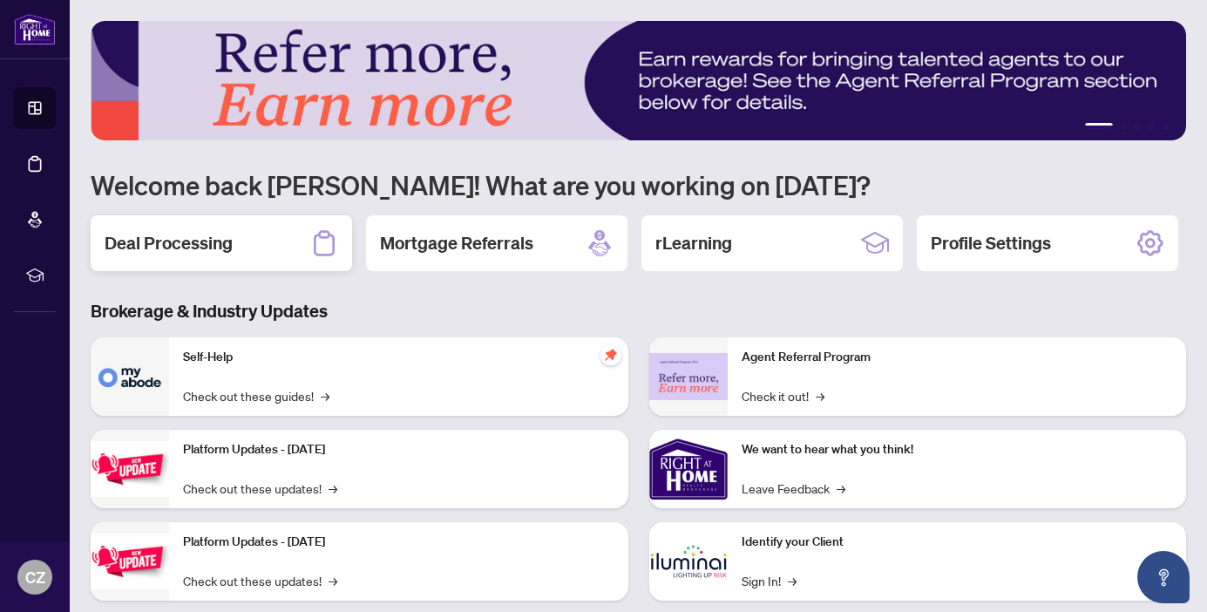
click at [205, 241] on h2 "Deal Processing" at bounding box center [169, 243] width 128 height 24
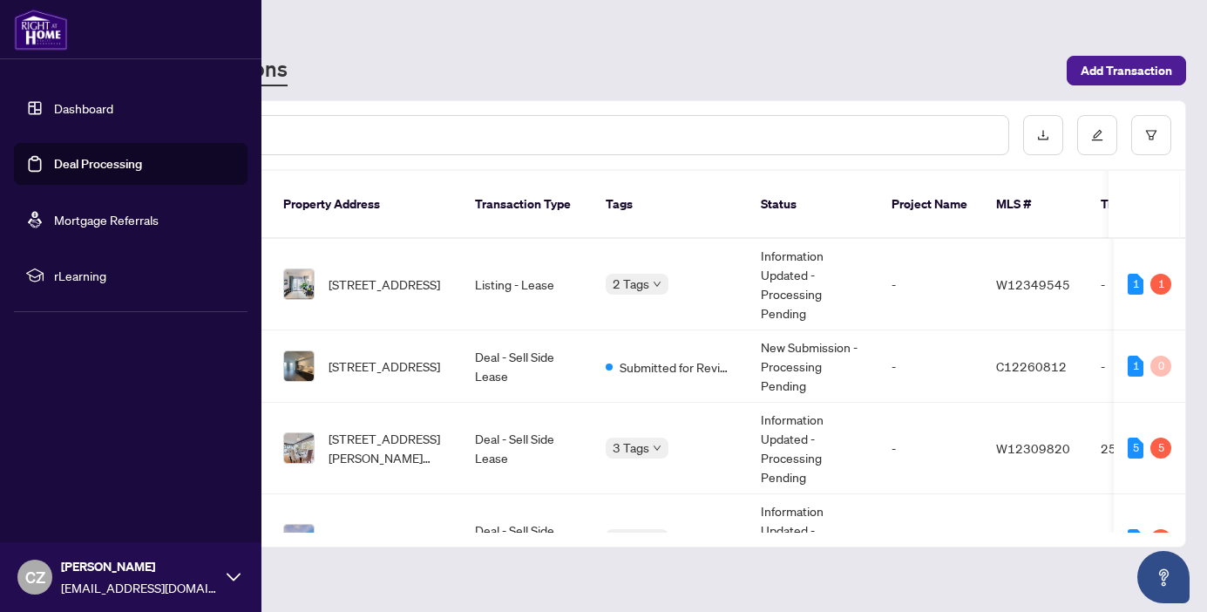
click at [100, 106] on link "Dashboard" at bounding box center [83, 108] width 59 height 16
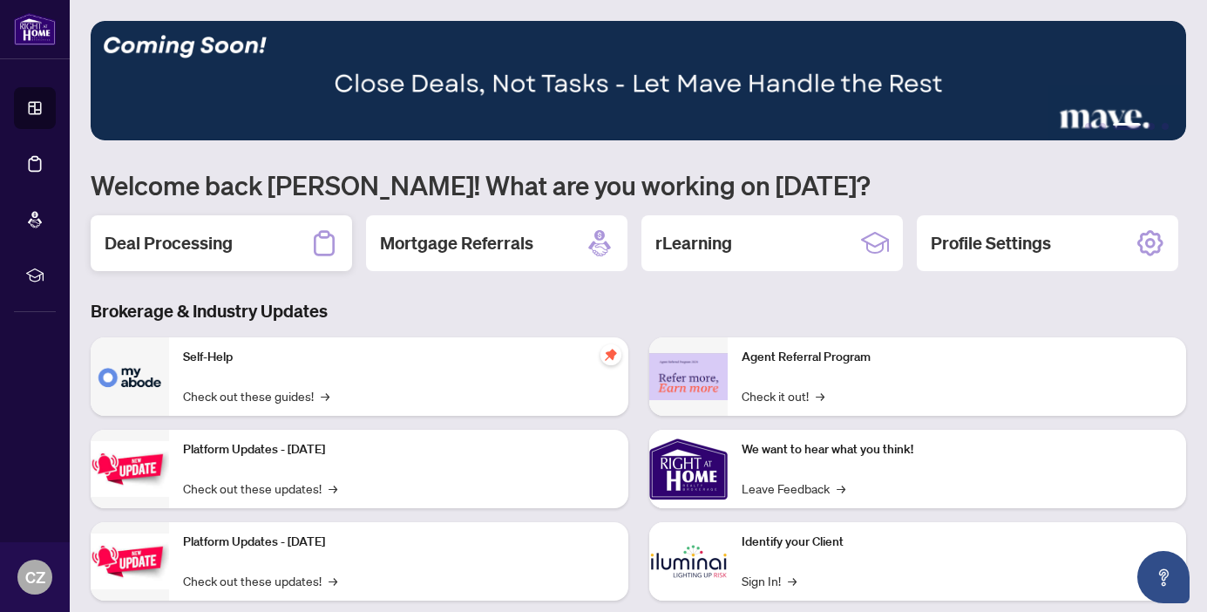
click at [144, 240] on h2 "Deal Processing" at bounding box center [169, 243] width 128 height 24
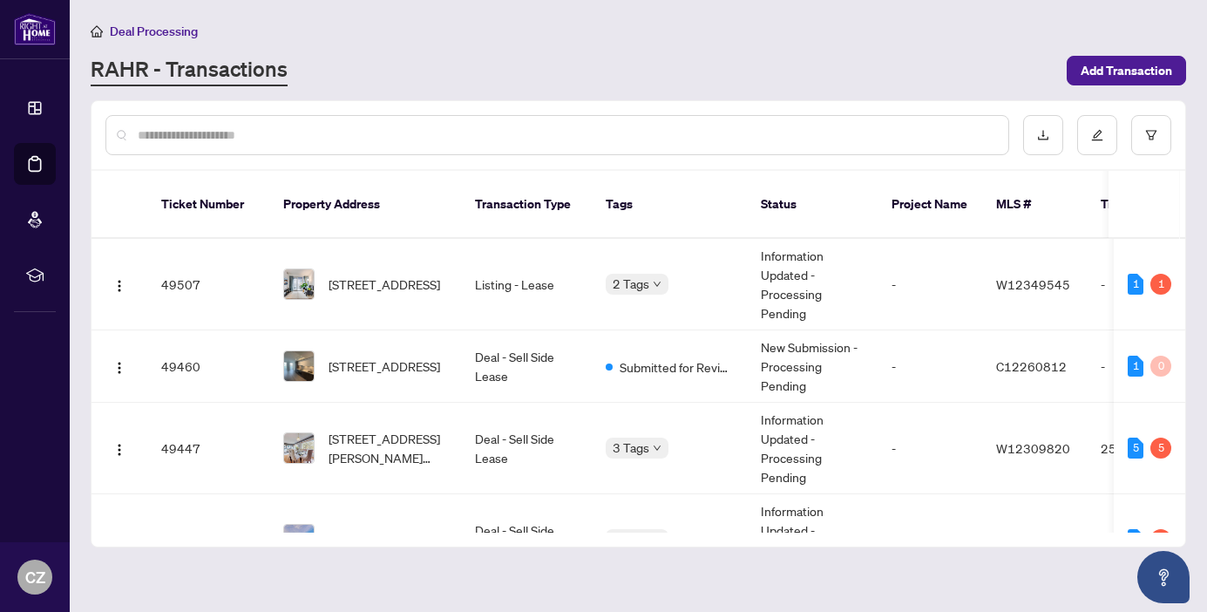
click at [140, 36] on span "Deal Processing" at bounding box center [154, 32] width 88 height 16
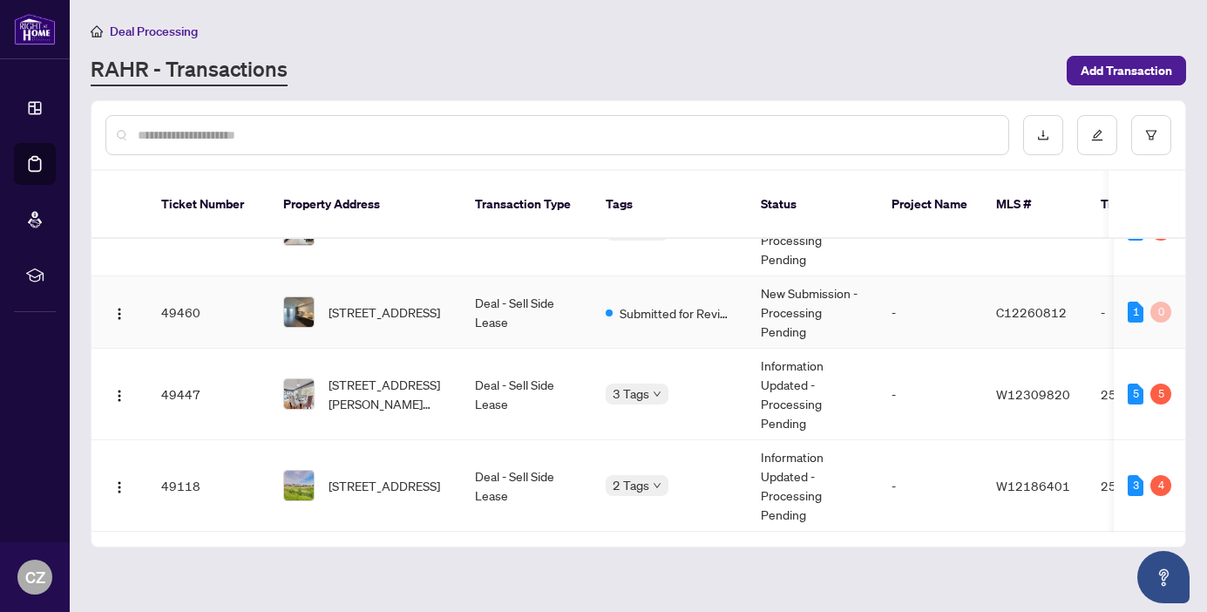
scroll to position [58, 0]
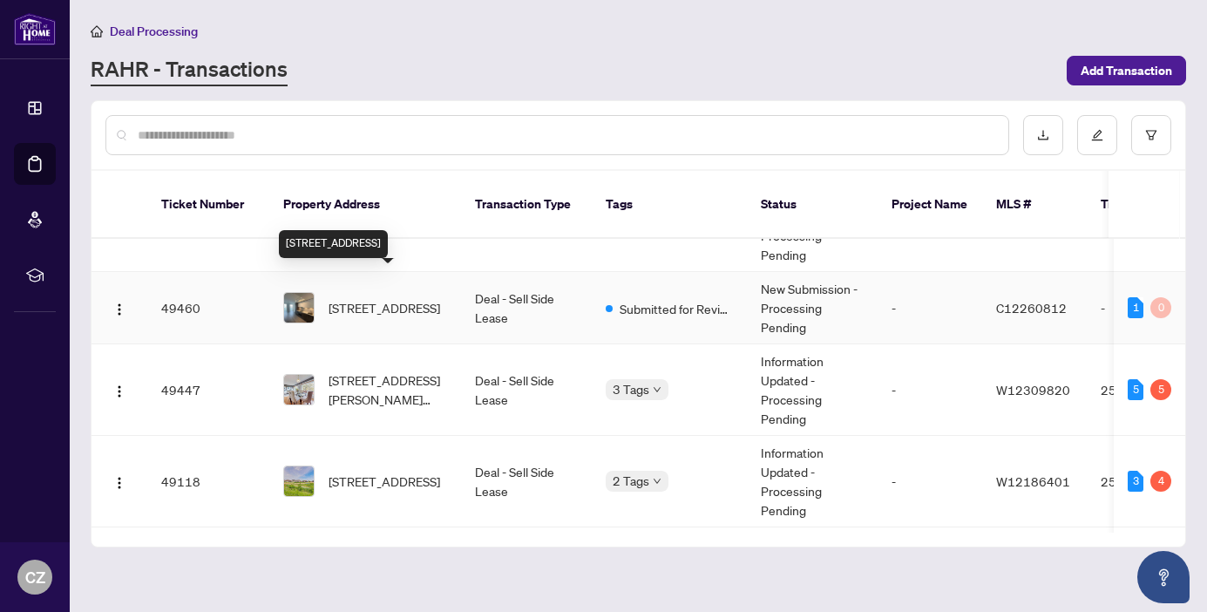
click at [369, 298] on span "[STREET_ADDRESS]" at bounding box center [384, 307] width 112 height 19
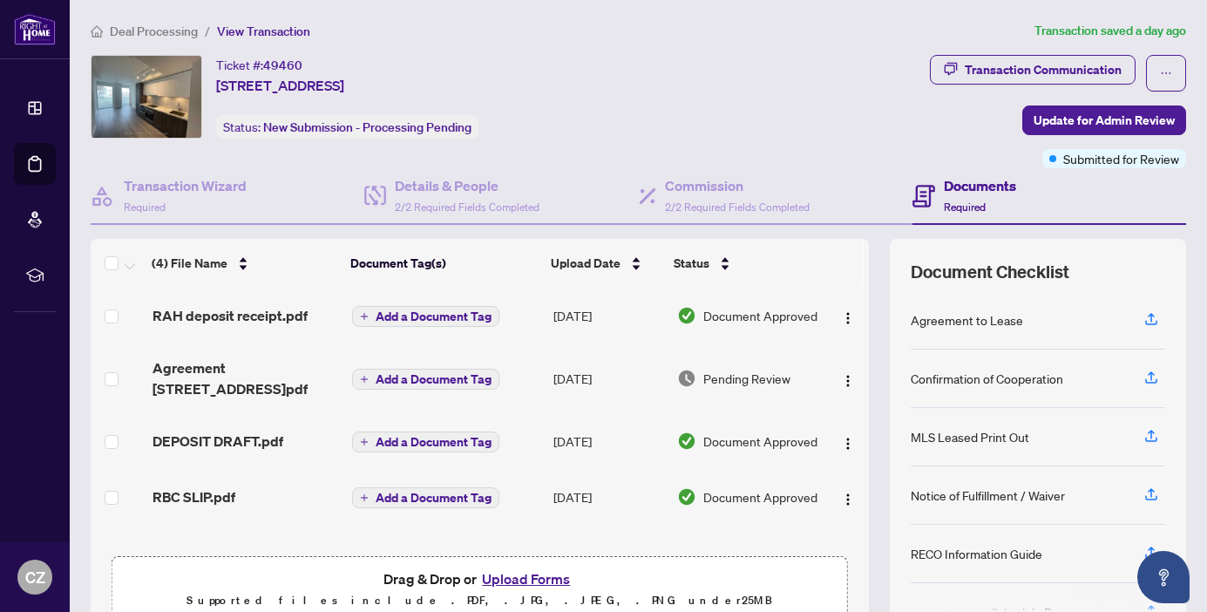
scroll to position [1, 0]
